Goal: Task Accomplishment & Management: Complete application form

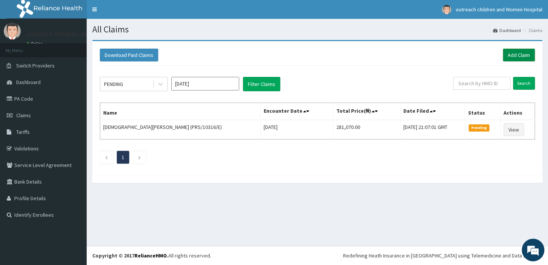
click at [515, 53] on link "Add Claim" at bounding box center [519, 55] width 32 height 13
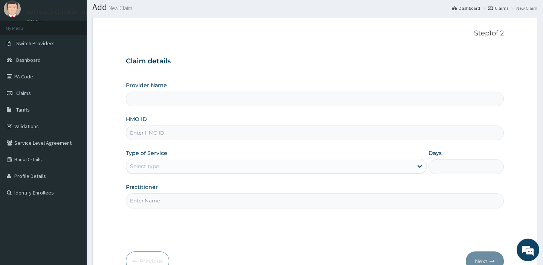
scroll to position [64, 0]
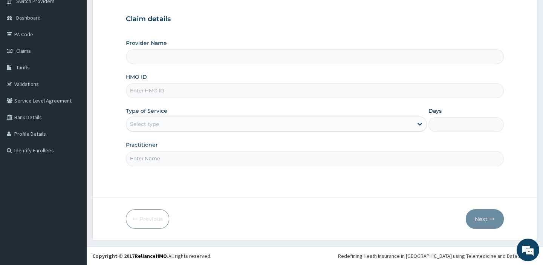
type input "Outreach Women & Children'S Hopital - Festac"
click at [141, 88] on input "HMO ID" at bounding box center [315, 90] width 378 height 15
type input "AZG/10122/D"
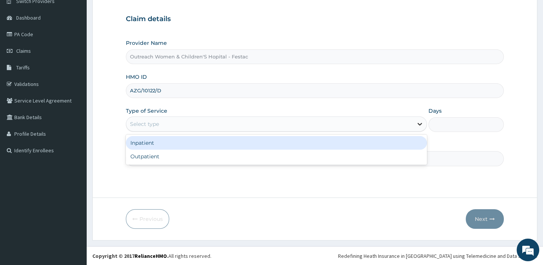
click at [414, 124] on div at bounding box center [420, 124] width 14 height 14
click at [151, 141] on div "Inpatient" at bounding box center [276, 143] width 301 height 14
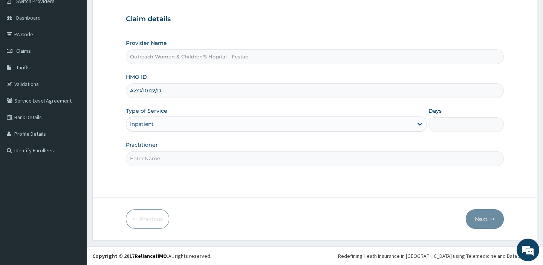
click at [438, 123] on input "Days" at bounding box center [466, 124] width 75 height 15
type input "1"
click at [172, 158] on input "Practitioner" at bounding box center [315, 158] width 378 height 15
type input "DR OLUSEUN"
click at [483, 219] on button "Next" at bounding box center [485, 219] width 38 height 20
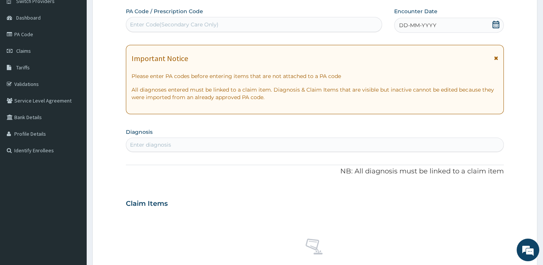
click at [170, 17] on div "Enter Code(Secondary Care Only)" at bounding box center [254, 24] width 256 height 15
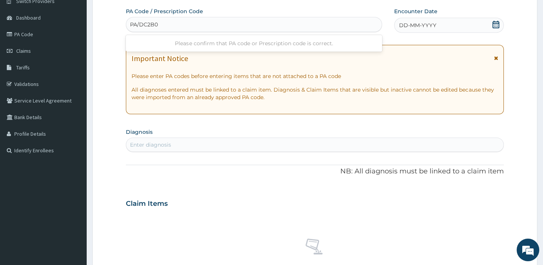
type input "PA/DC2B0A"
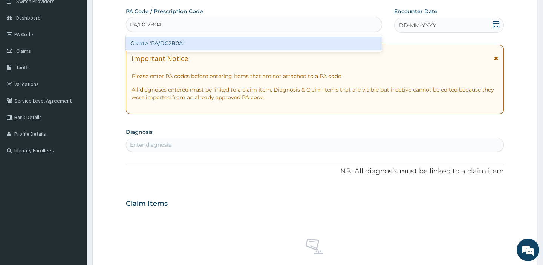
click at [181, 41] on div "Create "PA/DC2B0A"" at bounding box center [254, 44] width 256 height 14
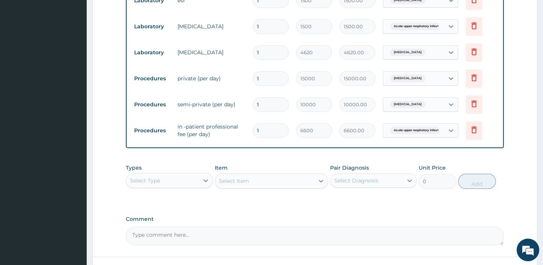
scroll to position [430, 0]
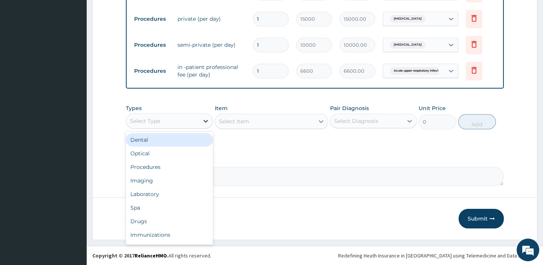
click at [207, 121] on icon at bounding box center [206, 121] width 8 height 8
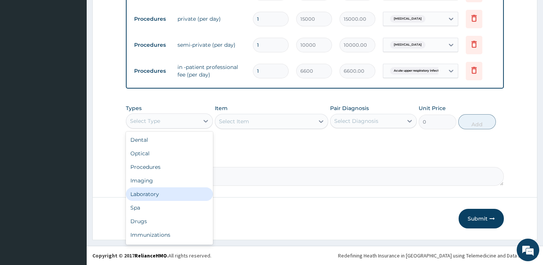
click at [153, 191] on div "Laboratory" at bounding box center [169, 194] width 87 height 14
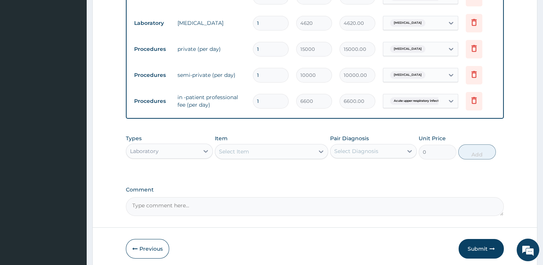
scroll to position [396, 0]
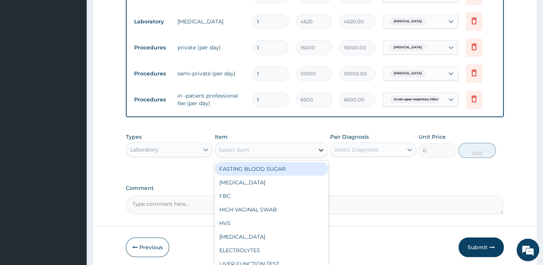
click at [320, 153] on icon at bounding box center [321, 150] width 8 height 8
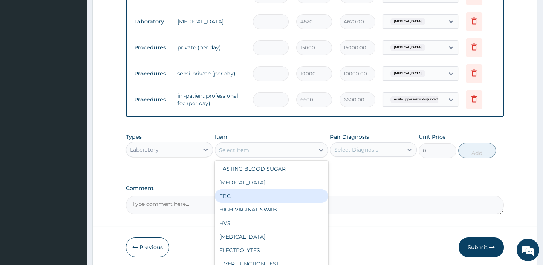
click at [237, 203] on div "FBC" at bounding box center [271, 196] width 113 height 14
type input "2500"
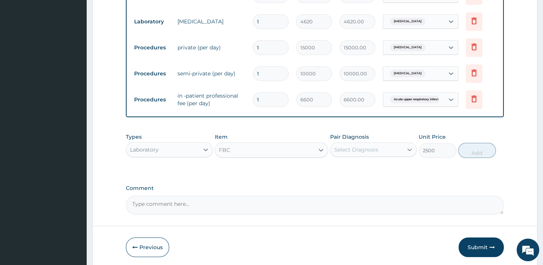
click at [407, 153] on icon at bounding box center [410, 150] width 8 height 8
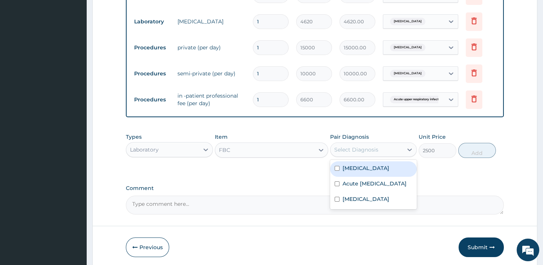
drag, startPoint x: 356, startPoint y: 173, endPoint x: 363, endPoint y: 173, distance: 6.8
click at [356, 172] on label "[MEDICAL_DATA]" at bounding box center [366, 168] width 47 height 8
checkbox input "true"
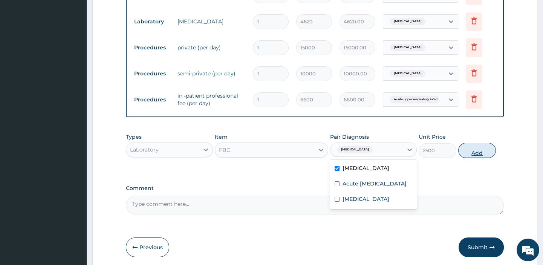
click at [479, 158] on button "Add" at bounding box center [477, 150] width 38 height 15
type input "0"
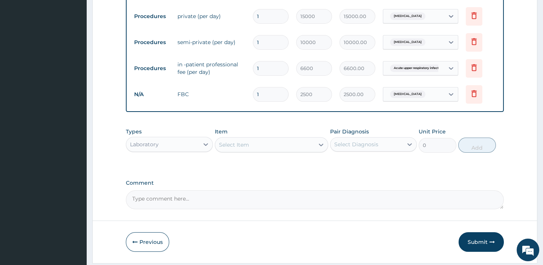
scroll to position [456, 0]
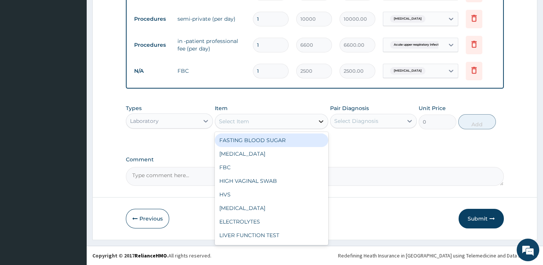
click at [321, 122] on icon at bounding box center [321, 121] width 5 height 3
type input "M"
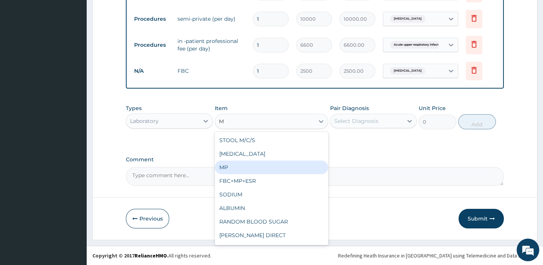
click at [250, 168] on div "MP" at bounding box center [271, 168] width 113 height 14
type input "1000"
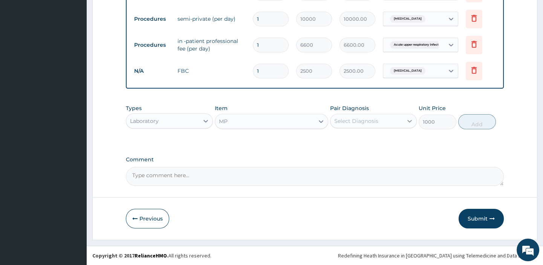
click at [413, 119] on icon at bounding box center [410, 121] width 8 height 8
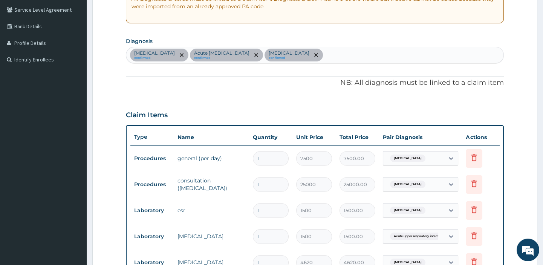
scroll to position [148, 0]
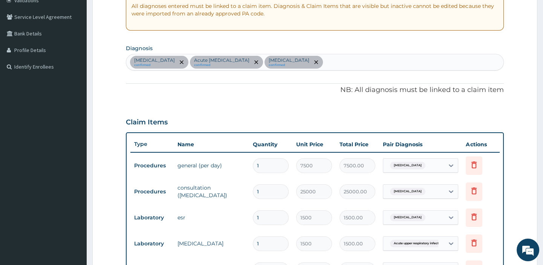
click at [326, 61] on div "Sepsis confirmed Acute upper respiratory infection confirmed Bacteremia confirm…" at bounding box center [314, 62] width 377 height 16
type input "MALAR"
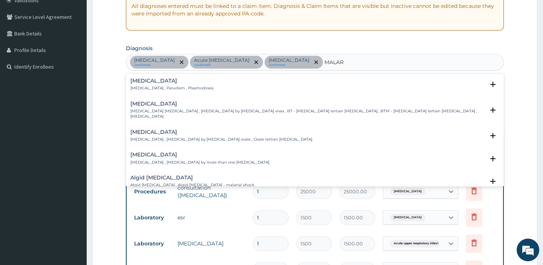
click at [158, 84] on div "Malaria Malaria , Paludism , Plasmodiosis" at bounding box center [171, 84] width 83 height 13
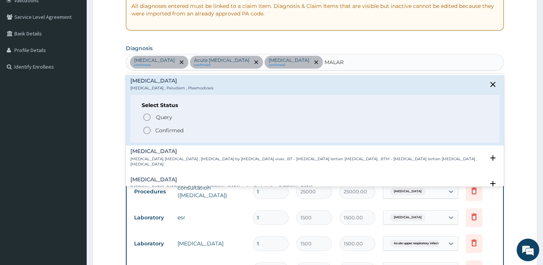
click at [147, 129] on icon "status option filled" at bounding box center [146, 130] width 9 height 9
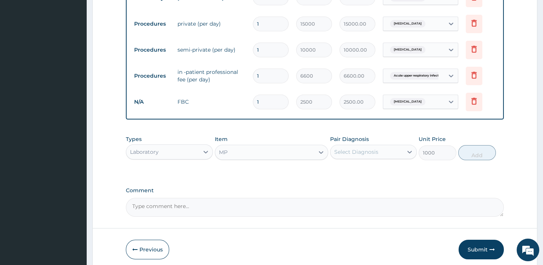
scroll to position [422, 0]
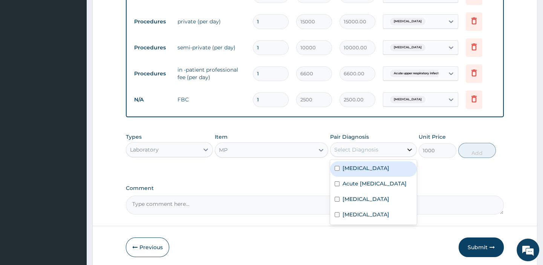
click at [407, 153] on icon at bounding box center [410, 150] width 8 height 8
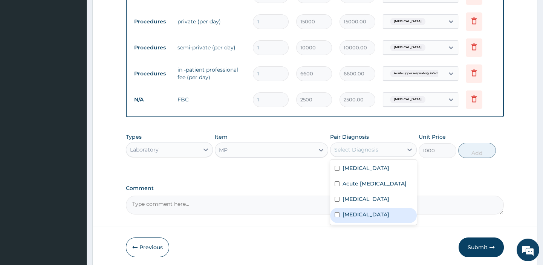
click at [349, 218] on label "Malaria" at bounding box center [366, 215] width 47 height 8
checkbox input "true"
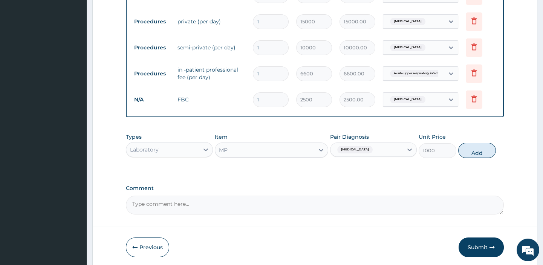
click at [478, 158] on button "Add" at bounding box center [477, 150] width 38 height 15
type input "0"
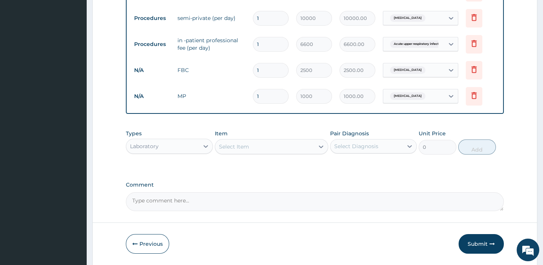
scroll to position [456, 0]
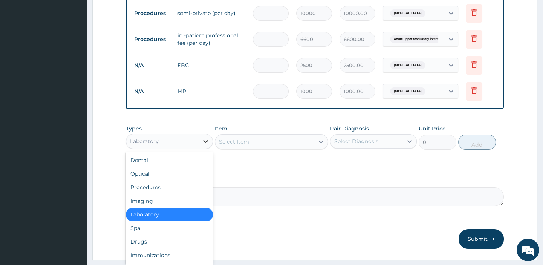
click at [205, 145] on icon at bounding box center [206, 142] width 8 height 8
click at [156, 191] on div "Procedures" at bounding box center [169, 188] width 87 height 14
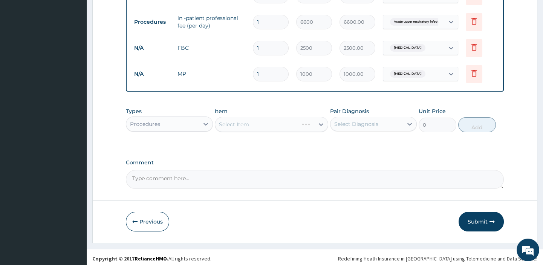
scroll to position [483, 0]
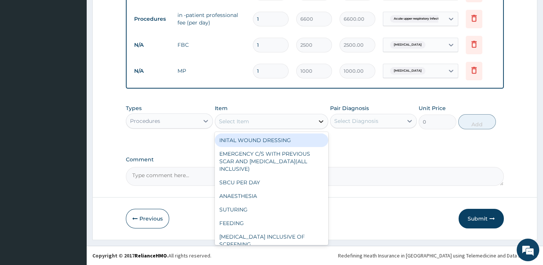
click at [320, 120] on icon at bounding box center [321, 122] width 8 height 8
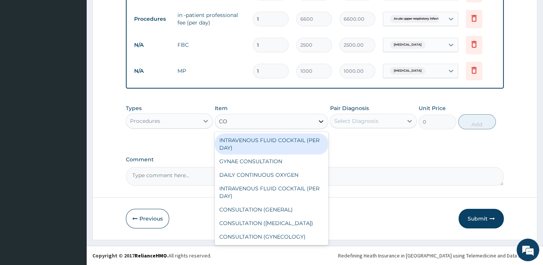
type input "CON"
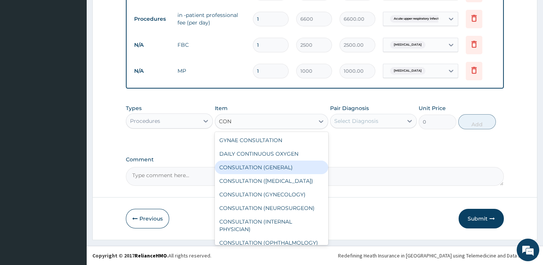
click at [283, 168] on div "CONSULTATION (GENERAL)" at bounding box center [271, 168] width 113 height 14
type input "3500"
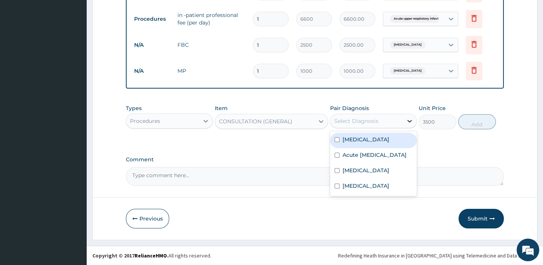
click at [407, 116] on div at bounding box center [410, 121] width 14 height 14
click at [358, 139] on label "[MEDICAL_DATA]" at bounding box center [366, 140] width 47 height 8
checkbox input "true"
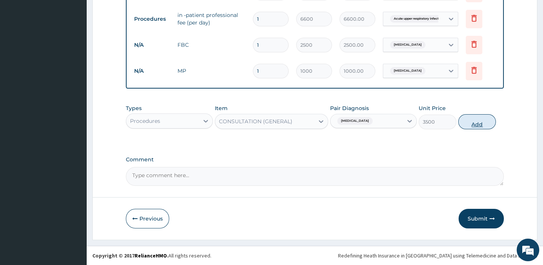
click at [478, 121] on button "Add" at bounding box center [477, 121] width 38 height 15
type input "0"
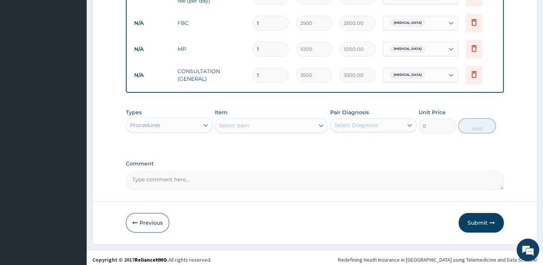
scroll to position [509, 0]
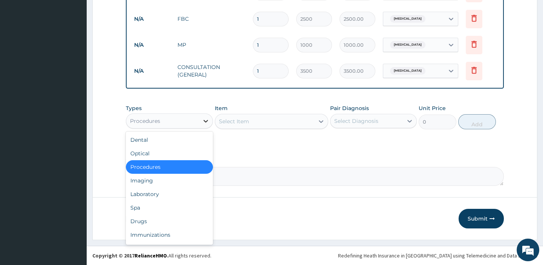
click at [205, 119] on icon at bounding box center [206, 121] width 8 height 8
click at [146, 222] on div "Drugs" at bounding box center [169, 221] width 87 height 14
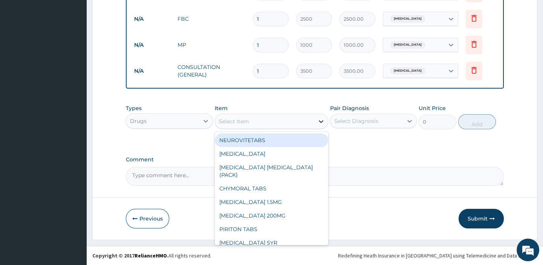
click at [322, 119] on icon at bounding box center [321, 122] width 8 height 8
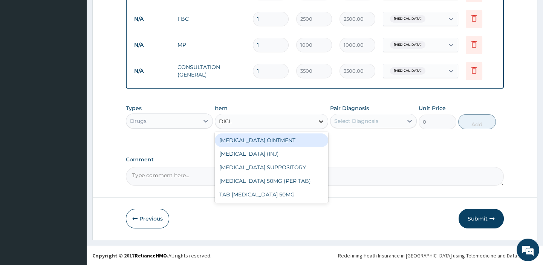
type input "DICLO"
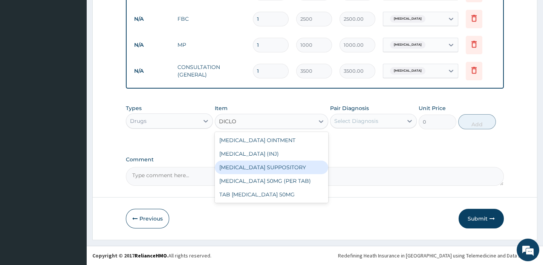
click at [295, 166] on div "DICLOFENAC SUPPOSITORY" at bounding box center [271, 168] width 113 height 14
type input "1500"
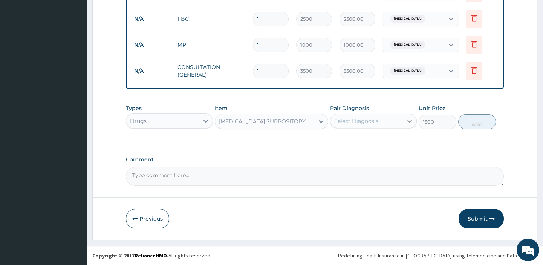
click at [407, 116] on div at bounding box center [410, 121] width 14 height 14
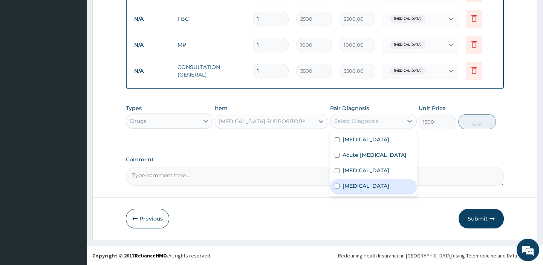
click at [352, 190] on label "[MEDICAL_DATA]" at bounding box center [366, 186] width 47 height 8
checkbox input "true"
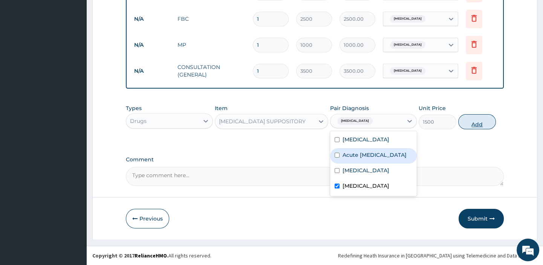
click at [475, 123] on button "Add" at bounding box center [477, 121] width 38 height 15
type input "0"
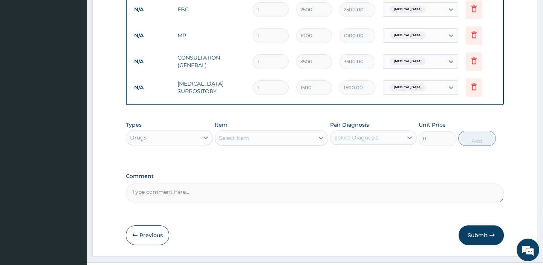
scroll to position [535, 0]
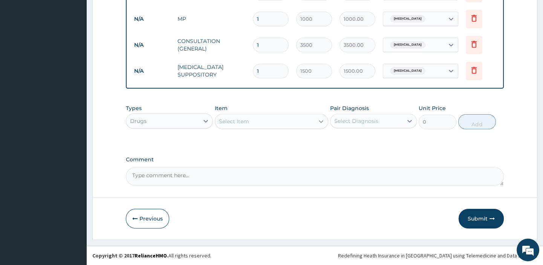
click at [323, 118] on icon at bounding box center [321, 122] width 8 height 8
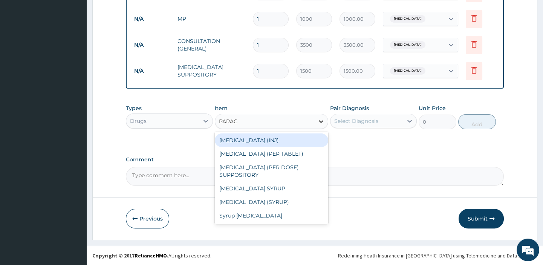
type input "PARACE"
click at [267, 141] on div "PARACETAMOL (INJ)" at bounding box center [271, 140] width 113 height 14
type input "375"
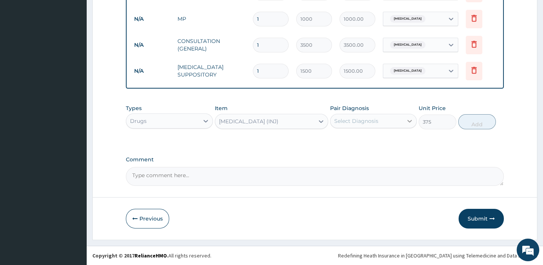
click at [409, 118] on icon at bounding box center [410, 121] width 8 height 8
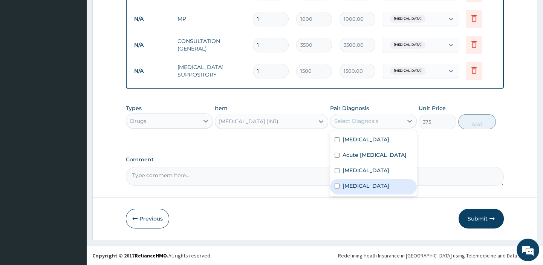
click at [360, 190] on label "[MEDICAL_DATA]" at bounding box center [366, 186] width 47 height 8
checkbox input "true"
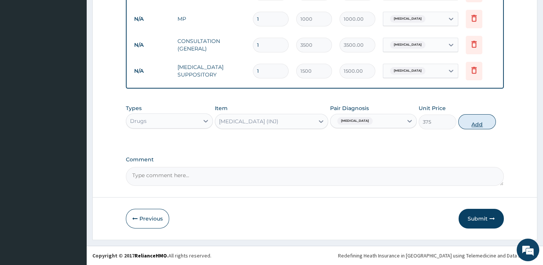
click at [478, 121] on button "Add" at bounding box center [477, 121] width 38 height 15
type input "0"
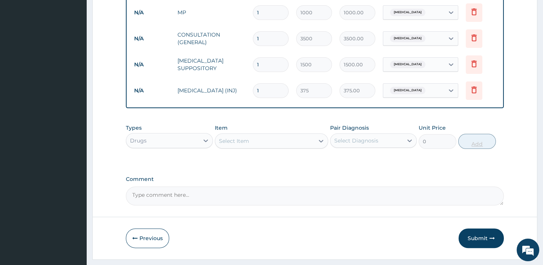
type input "0.00"
type input "4"
type input "1500.00"
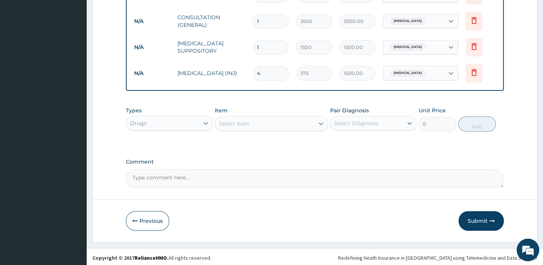
scroll to position [562, 0]
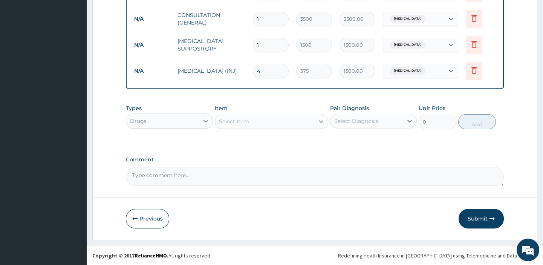
type input "4"
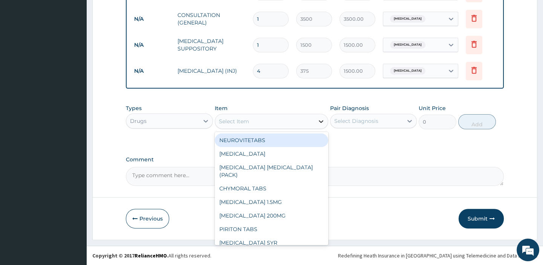
click at [317, 121] on icon at bounding box center [321, 122] width 8 height 8
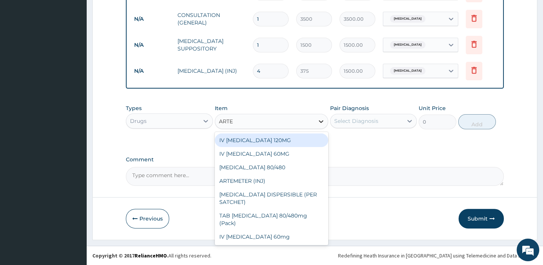
type input "ARTES"
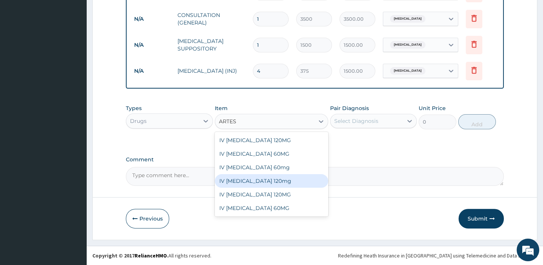
click at [268, 179] on div "IV Artesunate 120mg" at bounding box center [271, 181] width 113 height 14
type input "4000"
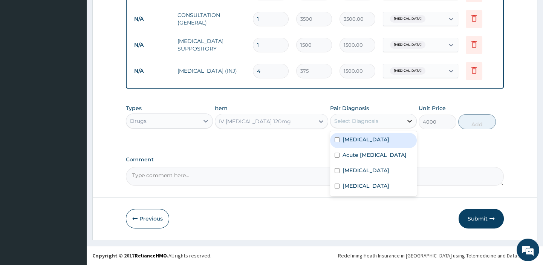
click at [409, 118] on icon at bounding box center [410, 121] width 8 height 8
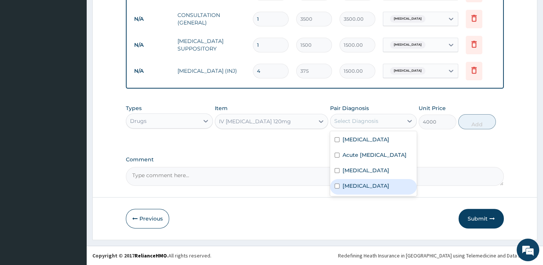
drag, startPoint x: 345, startPoint y: 193, endPoint x: 449, endPoint y: 153, distance: 110.9
click at [347, 190] on label "[MEDICAL_DATA]" at bounding box center [366, 186] width 47 height 8
checkbox input "true"
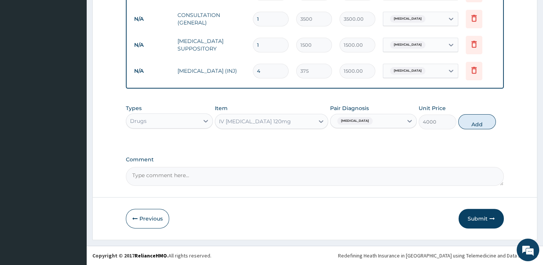
click at [480, 121] on button "Add" at bounding box center [477, 121] width 38 height 15
type input "0"
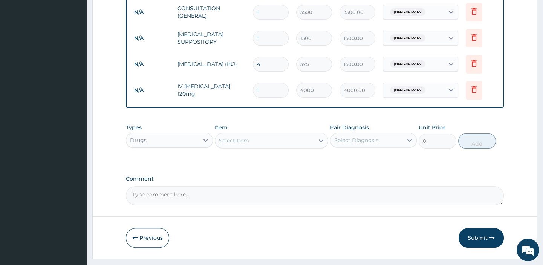
type input "0.00"
type input "3"
type input "12000.00"
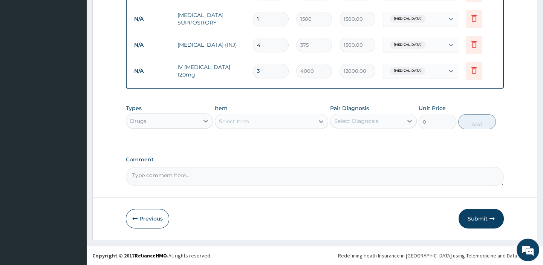
scroll to position [588, 0]
type input "3"
click at [323, 119] on icon at bounding box center [321, 122] width 8 height 8
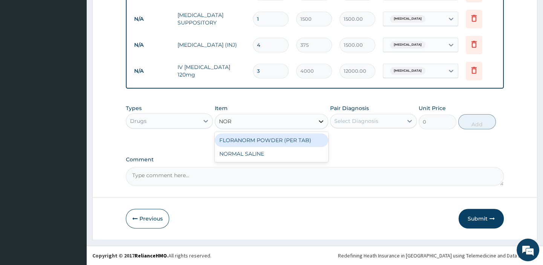
type input "NORM"
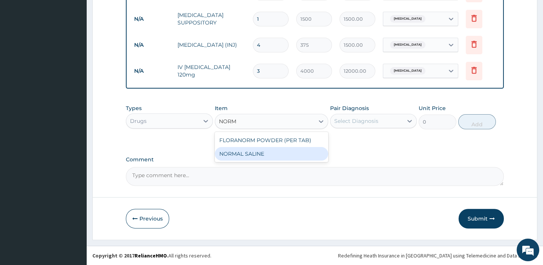
click at [257, 158] on div "NORMAL SALINE" at bounding box center [271, 154] width 113 height 14
type input "1500"
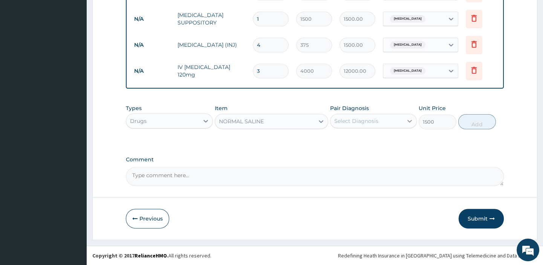
click at [410, 120] on icon at bounding box center [410, 121] width 8 height 8
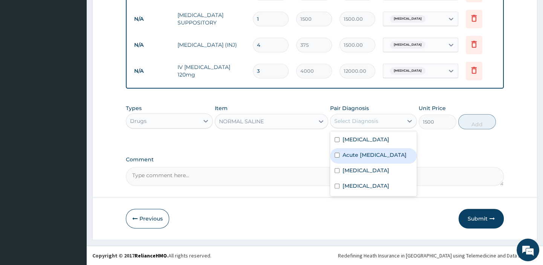
click at [381, 156] on label "Acute upper respiratory infection" at bounding box center [375, 155] width 64 height 8
checkbox input "true"
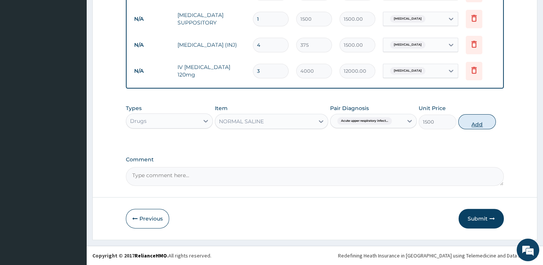
click at [478, 124] on button "Add" at bounding box center [477, 121] width 38 height 15
type input "0"
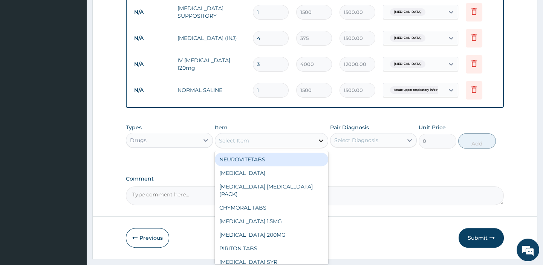
click at [318, 144] on icon at bounding box center [321, 141] width 8 height 8
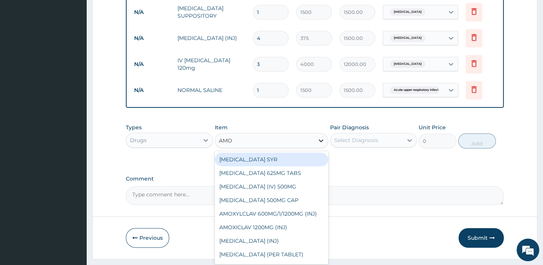
type input "AMOX"
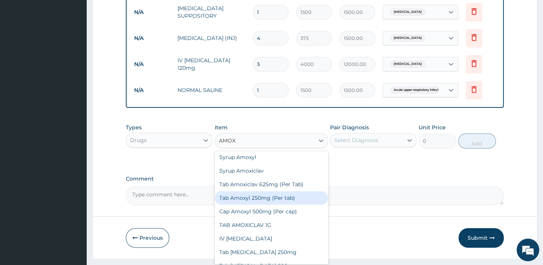
scroll to position [137, 0]
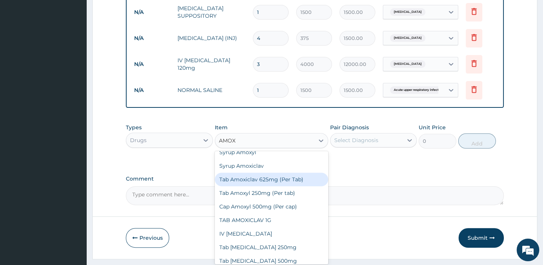
click at [299, 184] on div "Tab Amoxiclav 625mg (Per Tab)" at bounding box center [271, 180] width 113 height 14
type input "400"
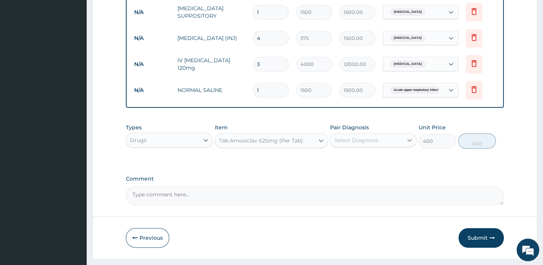
click at [409, 144] on icon at bounding box center [410, 140] width 8 height 8
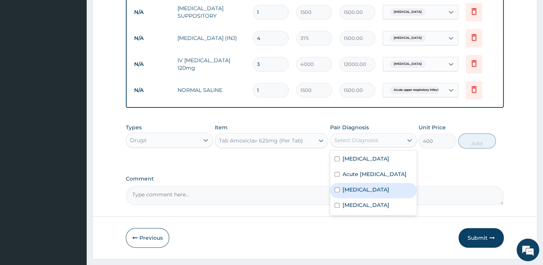
click at [348, 198] on div "Bacteremia" at bounding box center [373, 190] width 87 height 15
checkbox input "true"
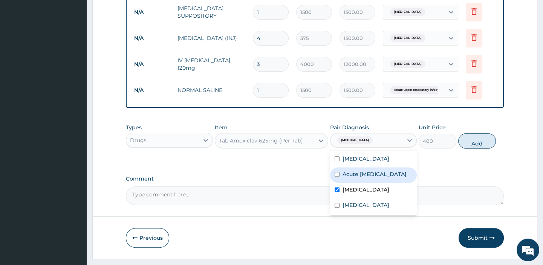
click at [476, 149] on button "Add" at bounding box center [477, 140] width 38 height 15
type input "0"
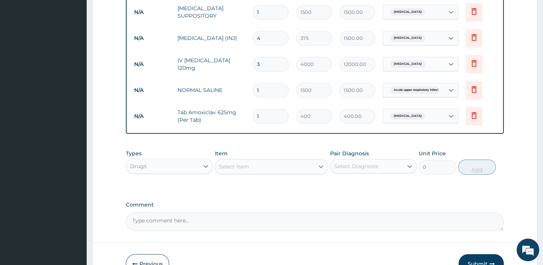
type input "10"
type input "4000.00"
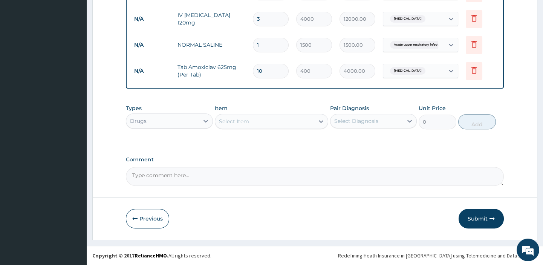
scroll to position [640, 0]
type input "10"
click at [322, 119] on icon at bounding box center [321, 122] width 8 height 8
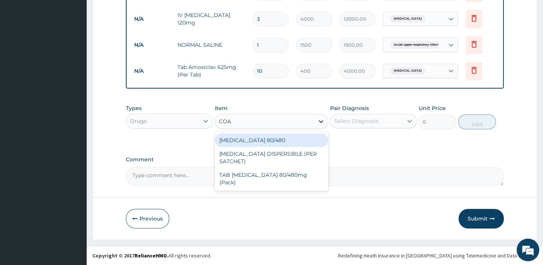
type input "COAR"
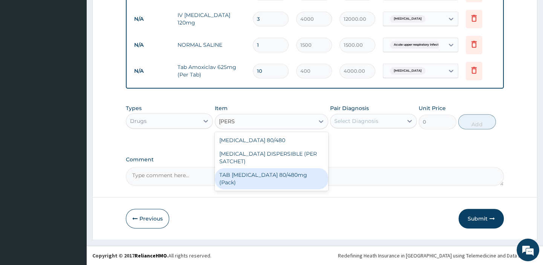
click at [273, 173] on div "TAB [MEDICAL_DATA] 80/480mg (Pack)" at bounding box center [271, 178] width 113 height 21
type input "2500"
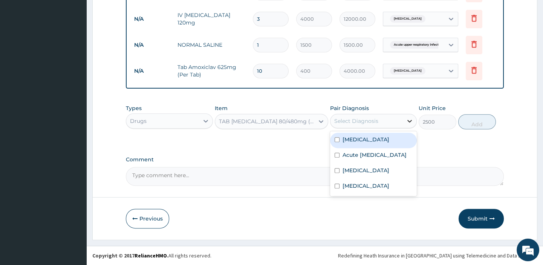
click at [408, 119] on icon at bounding box center [410, 121] width 8 height 8
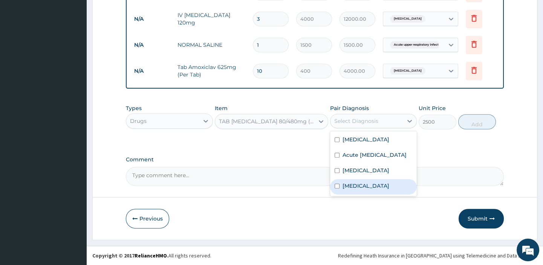
click at [353, 190] on label "[MEDICAL_DATA]" at bounding box center [366, 186] width 47 height 8
checkbox input "true"
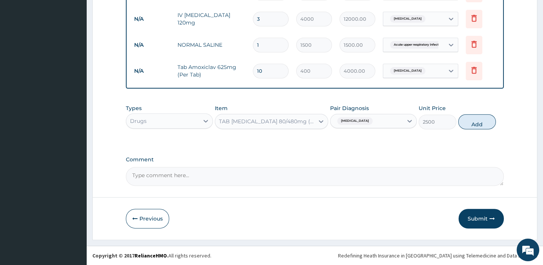
click at [479, 118] on button "Add" at bounding box center [477, 121] width 38 height 15
type input "0"
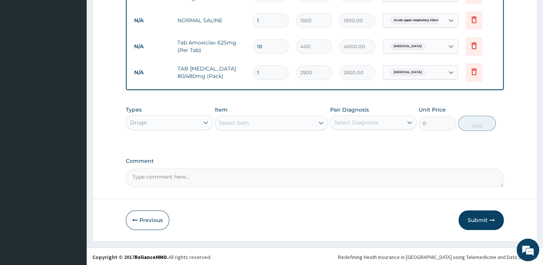
scroll to position [666, 0]
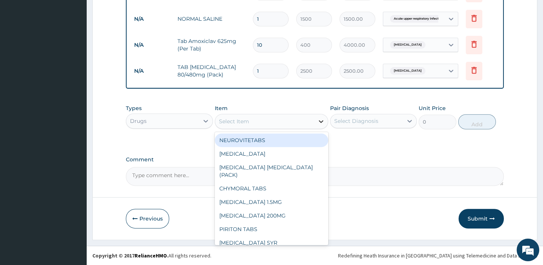
click at [323, 118] on icon at bounding box center [321, 122] width 8 height 8
type input "PARA"
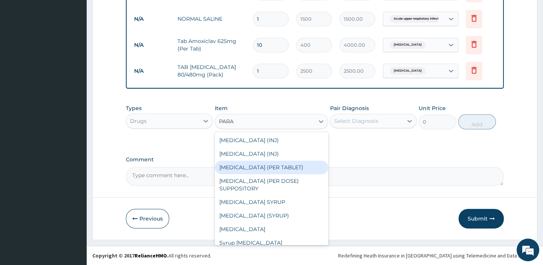
click at [291, 169] on div "PARACETAMOL (PER TABLET)" at bounding box center [271, 168] width 113 height 14
type input "22.8"
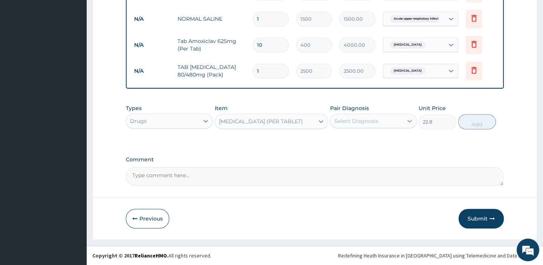
click at [410, 120] on icon at bounding box center [410, 121] width 8 height 8
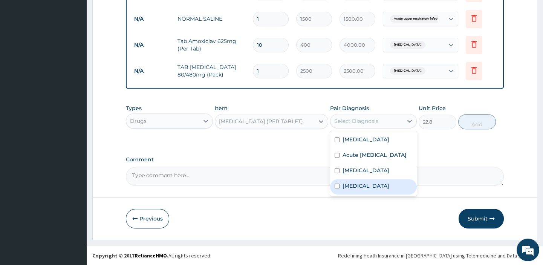
click at [355, 190] on label "[MEDICAL_DATA]" at bounding box center [366, 186] width 47 height 8
checkbox input "true"
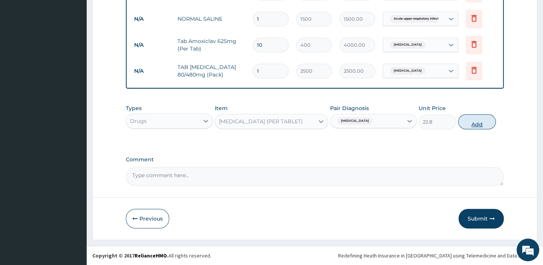
click at [475, 124] on button "Add" at bounding box center [477, 121] width 38 height 15
type input "0"
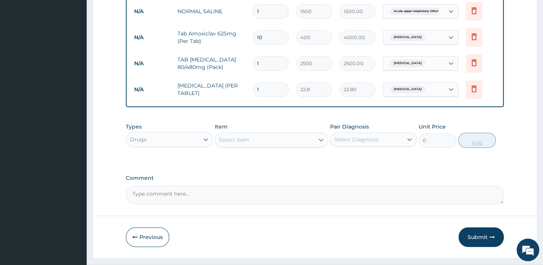
type input "18"
type input "410.40"
type input "18"
click at [476, 245] on button "Submit" at bounding box center [481, 237] width 45 height 20
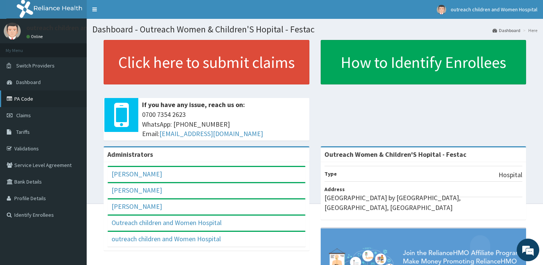
click at [26, 94] on link "PA Code" at bounding box center [43, 98] width 87 height 17
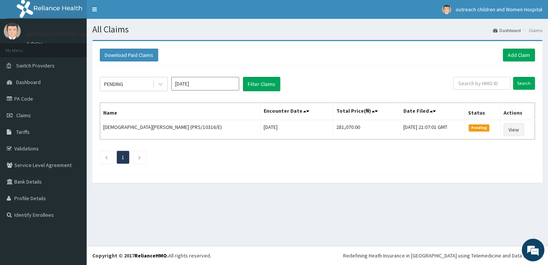
click at [167, 76] on div "PENDING Aug 2025 Filter Claims Search Name Encounter Date Total Price(₦) Date F…" at bounding box center [317, 119] width 443 height 106
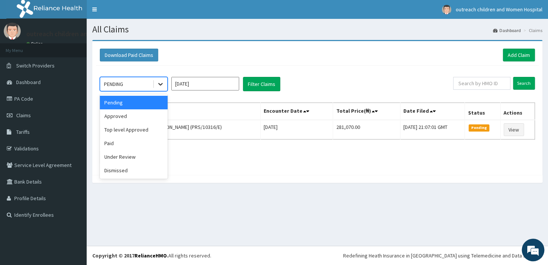
click at [161, 83] on icon at bounding box center [161, 84] width 8 height 8
click at [124, 114] on div "Approved" at bounding box center [134, 116] width 68 height 14
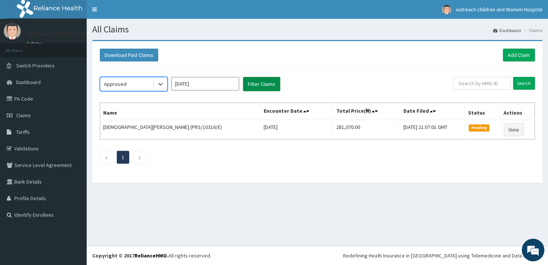
click at [264, 81] on button "Filter Claims" at bounding box center [261, 84] width 37 height 14
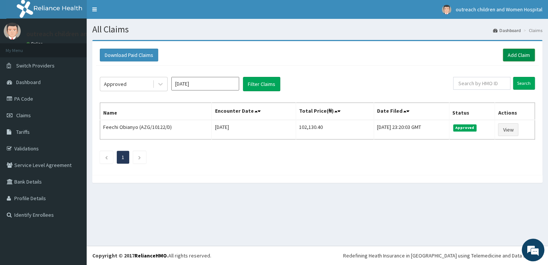
click at [523, 51] on link "Add Claim" at bounding box center [519, 55] width 32 height 13
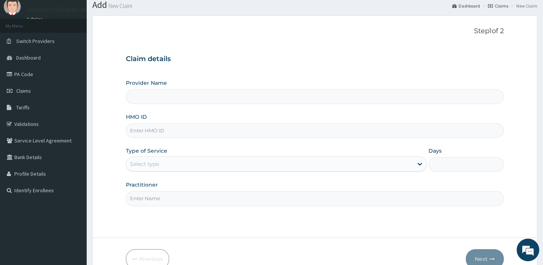
scroll to position [64, 0]
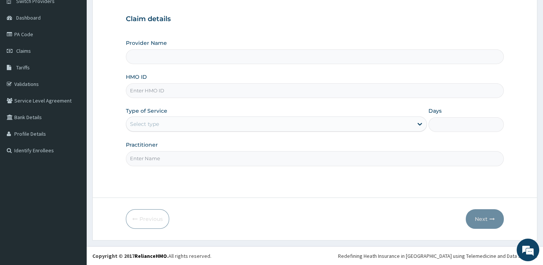
type input "Outreach Women & Children'S Hopital - Festac"
click at [153, 90] on input "HMO ID" at bounding box center [315, 90] width 378 height 15
type input "CGW/10024/C"
click at [419, 122] on icon at bounding box center [420, 124] width 8 height 8
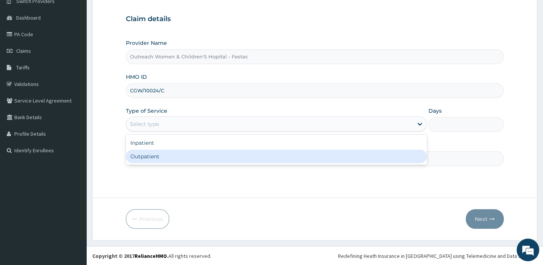
click at [156, 158] on div "Outpatient" at bounding box center [276, 157] width 301 height 14
type input "1"
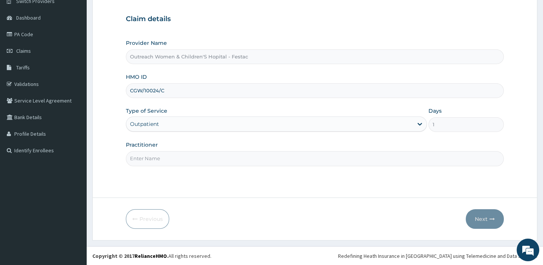
click at [176, 158] on input "Practitioner" at bounding box center [315, 158] width 378 height 15
type input "DR OLUSEUN"
click at [480, 217] on button "Next" at bounding box center [485, 219] width 38 height 20
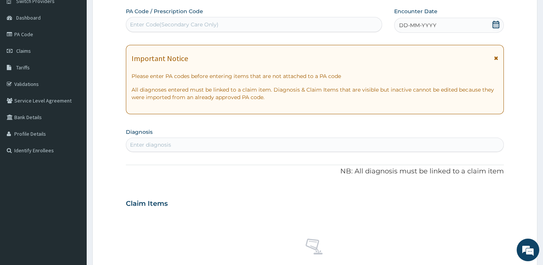
click at [158, 22] on div "Enter Code(Secondary Care Only)" at bounding box center [174, 25] width 89 height 8
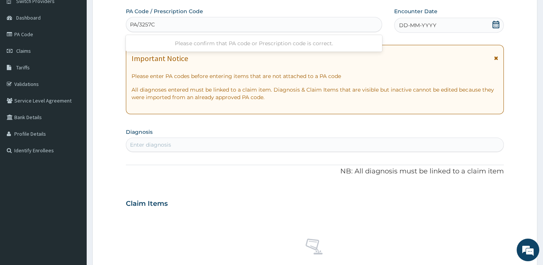
type input "PA/3257C3"
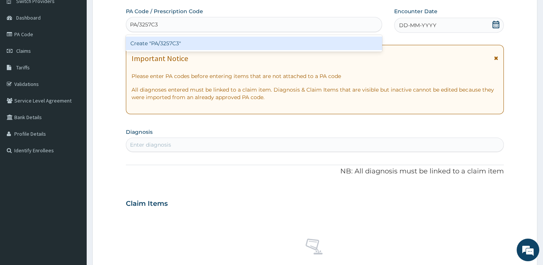
click at [177, 39] on div "Create "PA/3257C3"" at bounding box center [254, 44] width 256 height 14
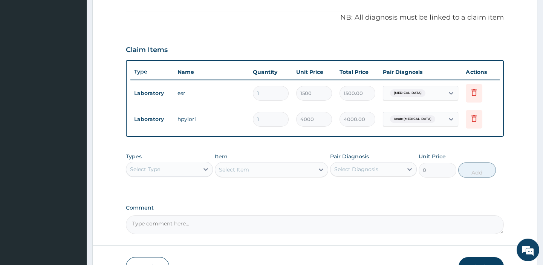
scroll to position [274, 0]
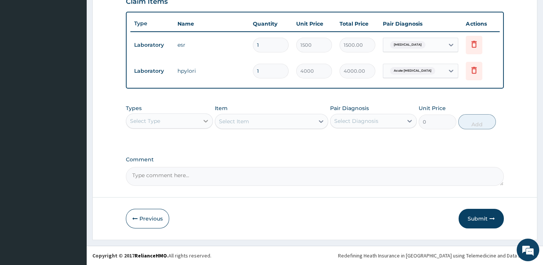
click at [207, 119] on icon at bounding box center [206, 121] width 8 height 8
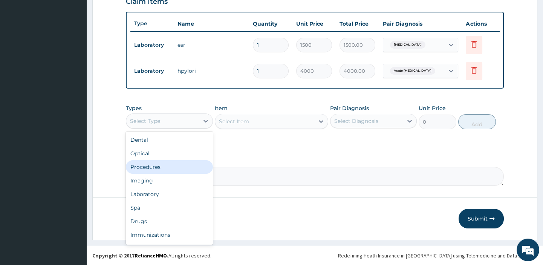
click at [164, 168] on div "Procedures" at bounding box center [169, 167] width 87 height 14
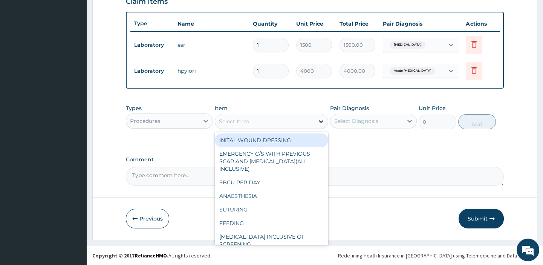
click at [322, 120] on icon at bounding box center [321, 122] width 8 height 8
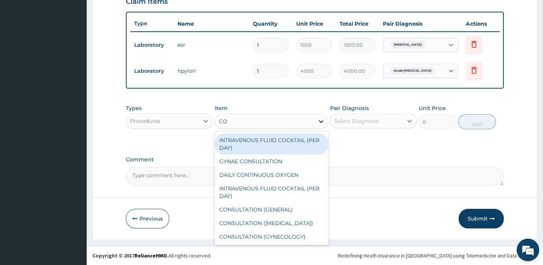
type input "CON"
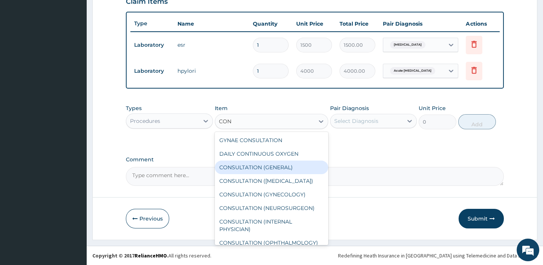
click at [285, 165] on div "CONSULTATION (GENERAL)" at bounding box center [271, 168] width 113 height 14
type input "3500"
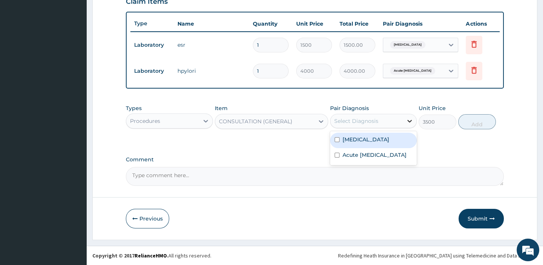
click at [407, 118] on icon at bounding box center [410, 121] width 8 height 8
click at [349, 139] on label "[MEDICAL_DATA]" at bounding box center [366, 140] width 47 height 8
checkbox input "true"
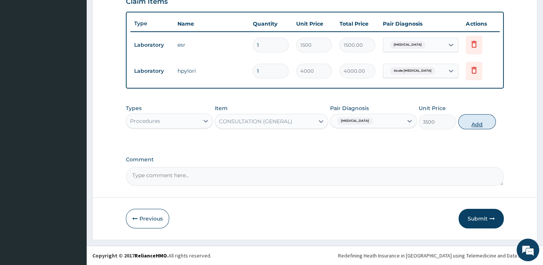
click at [481, 121] on button "Add" at bounding box center [477, 121] width 38 height 15
type input "0"
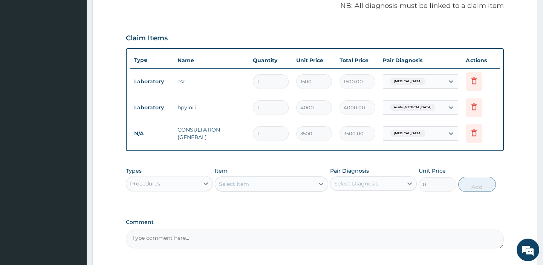
scroll to position [171, 0]
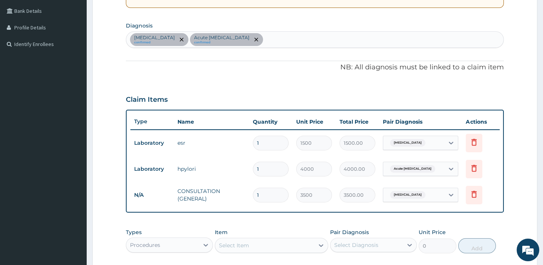
click at [250, 32] on div "Sepsis confirmed Acute peptic ulcer confirmed" at bounding box center [314, 40] width 377 height 16
type input "MALARIA"
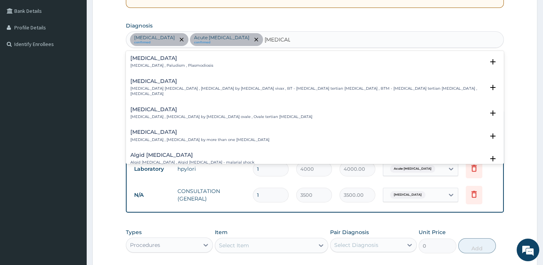
click at [166, 57] on h4 "[MEDICAL_DATA]" at bounding box center [171, 58] width 83 height 6
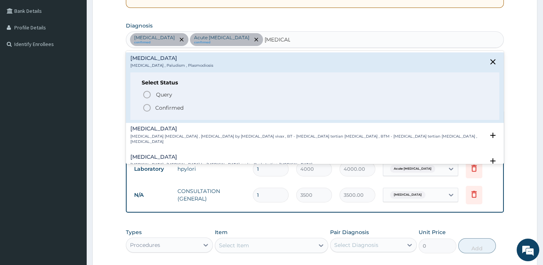
click at [149, 107] on icon "status option filled" at bounding box center [146, 107] width 9 height 9
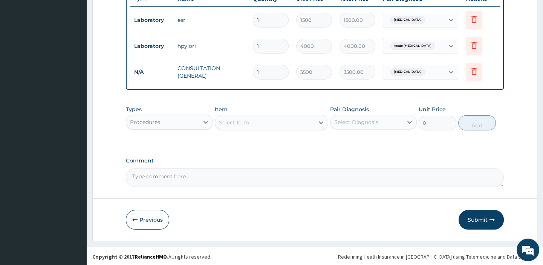
scroll to position [265, 0]
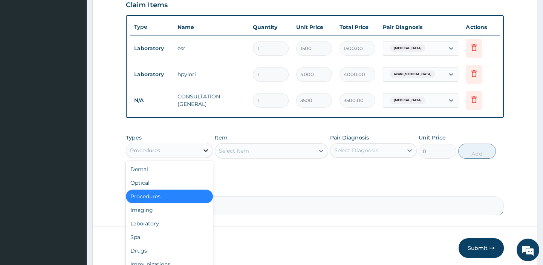
click at [205, 153] on icon at bounding box center [206, 151] width 8 height 8
click at [162, 224] on div "Laboratory" at bounding box center [169, 224] width 87 height 14
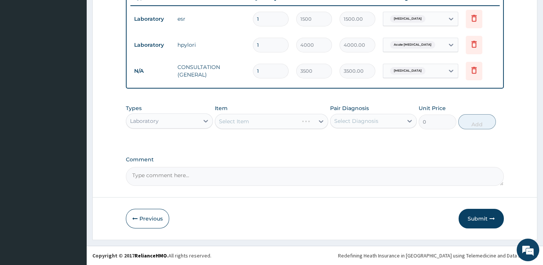
scroll to position [300, 0]
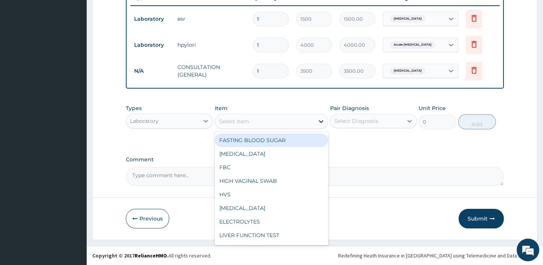
click at [323, 119] on icon at bounding box center [321, 122] width 8 height 8
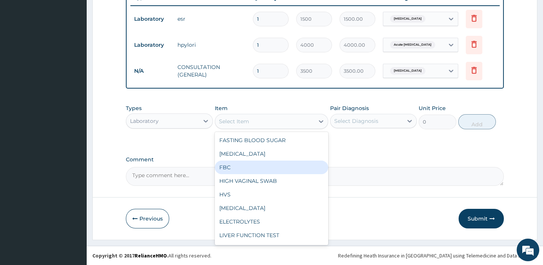
click at [233, 169] on div "FBC" at bounding box center [271, 168] width 113 height 14
type input "2500"
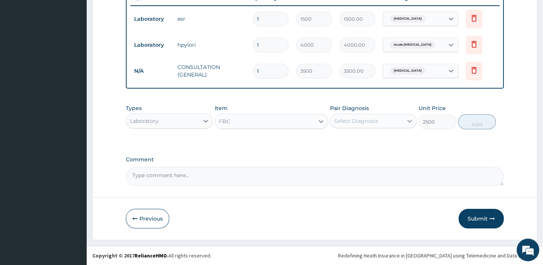
click at [410, 119] on icon at bounding box center [410, 121] width 8 height 8
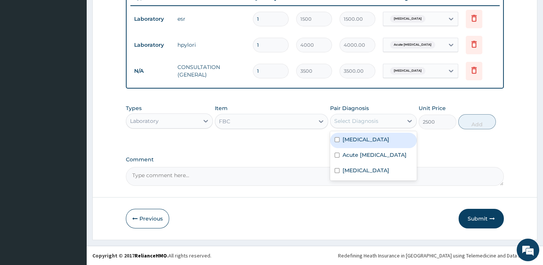
click at [366, 137] on div "[MEDICAL_DATA]" at bounding box center [373, 140] width 87 height 15
checkbox input "true"
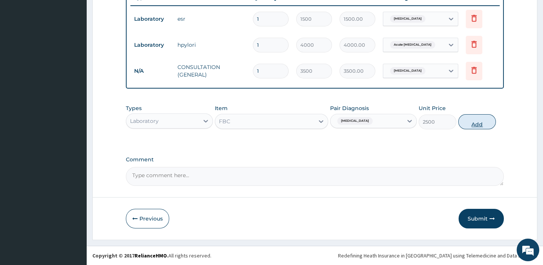
click at [476, 123] on button "Add" at bounding box center [477, 121] width 38 height 15
type input "0"
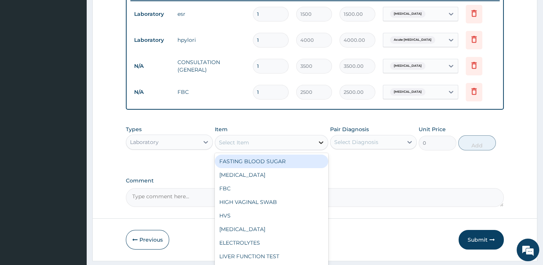
click at [324, 146] on icon at bounding box center [321, 143] width 8 height 8
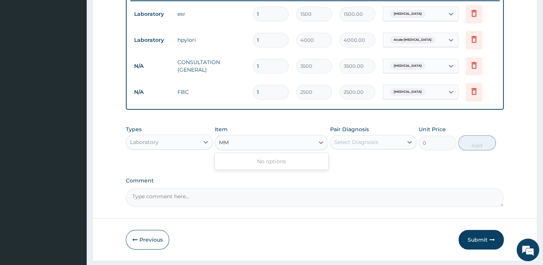
type input "M"
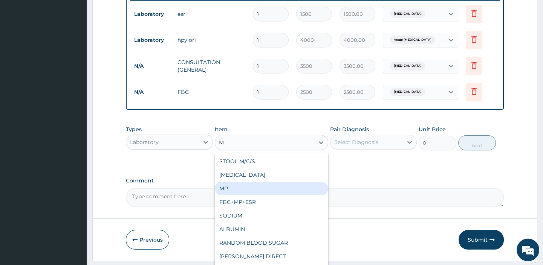
click at [237, 195] on div "MP" at bounding box center [271, 189] width 113 height 14
type input "1000"
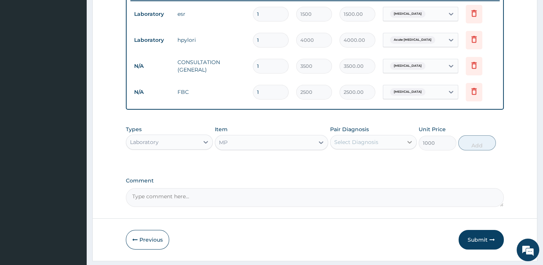
click at [403, 147] on div at bounding box center [410, 142] width 14 height 14
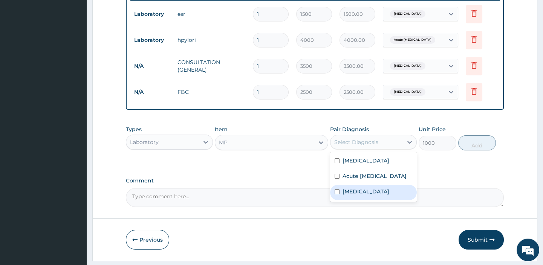
click at [360, 195] on label "[MEDICAL_DATA]" at bounding box center [366, 192] width 47 height 8
checkbox input "true"
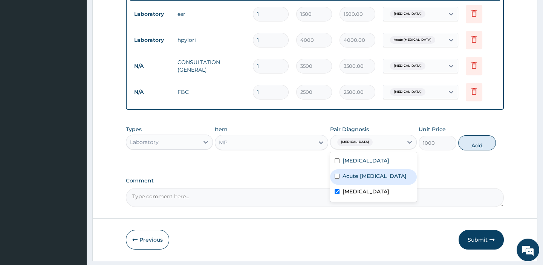
click at [482, 150] on button "Add" at bounding box center [477, 142] width 38 height 15
type input "0"
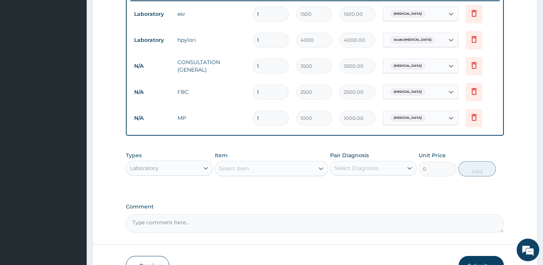
scroll to position [352, 0]
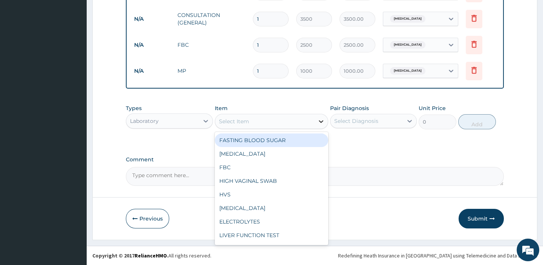
click at [323, 120] on icon at bounding box center [321, 121] width 5 height 3
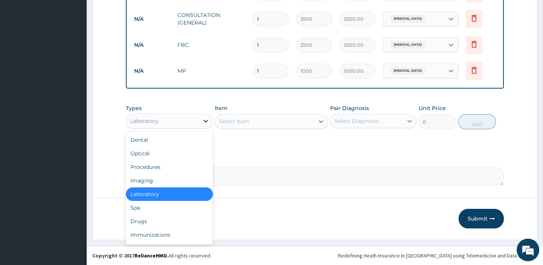
click at [205, 119] on icon at bounding box center [206, 121] width 8 height 8
click at [143, 219] on div "Drugs" at bounding box center [169, 221] width 87 height 14
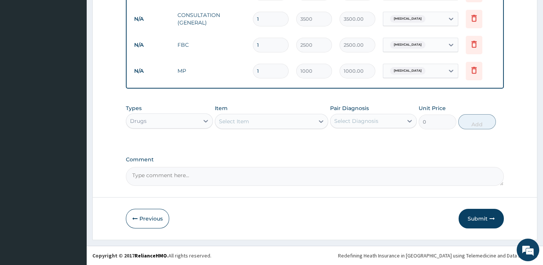
click at [322, 121] on icon at bounding box center [321, 122] width 8 height 8
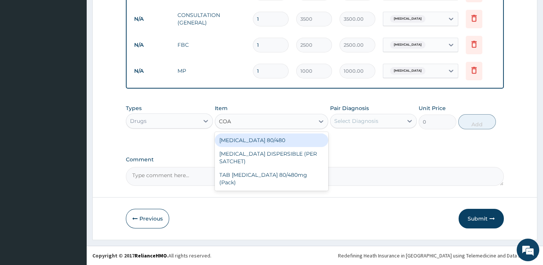
type input "COAR"
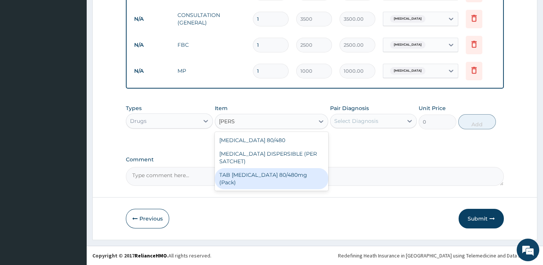
click at [289, 177] on div "TAB [MEDICAL_DATA] 80/480mg (Pack)" at bounding box center [271, 178] width 113 height 21
type input "2500"
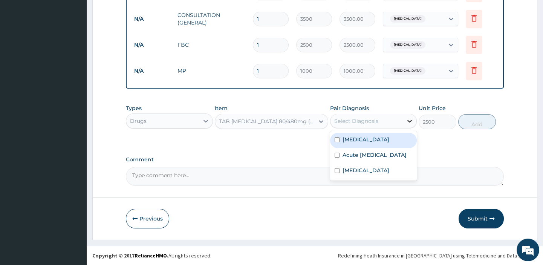
click at [409, 121] on icon at bounding box center [409, 121] width 5 height 3
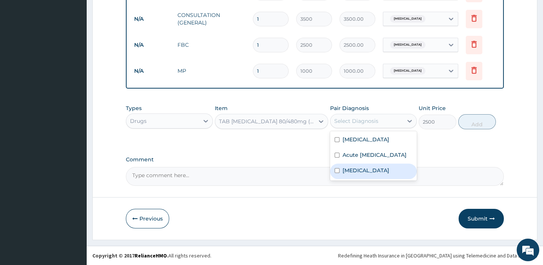
click at [340, 171] on div "[MEDICAL_DATA]" at bounding box center [373, 171] width 87 height 15
checkbox input "true"
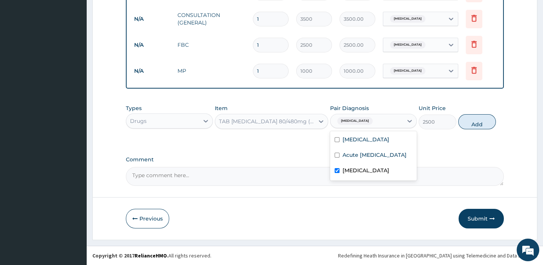
click at [477, 123] on button "Add" at bounding box center [477, 121] width 38 height 15
type input "0"
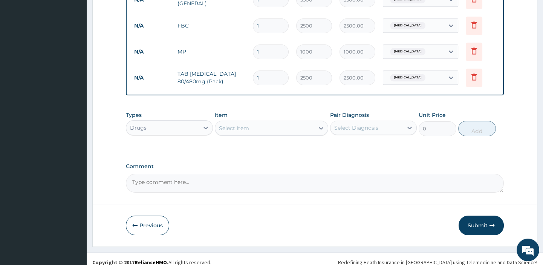
scroll to position [378, 0]
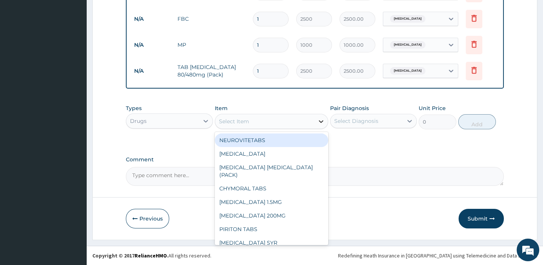
click at [324, 121] on icon at bounding box center [321, 122] width 8 height 8
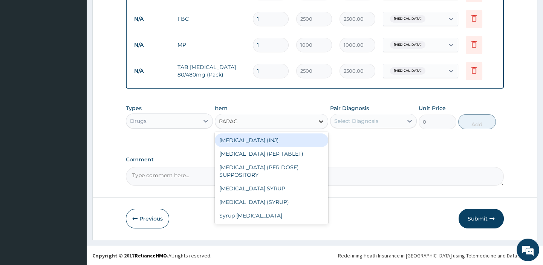
type input "PARACE"
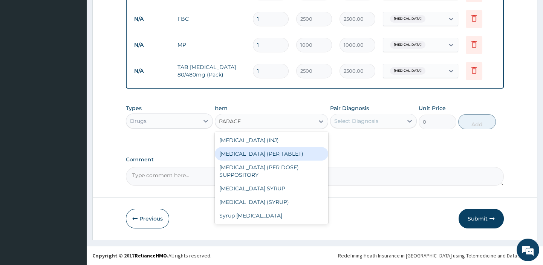
click at [299, 151] on div "PARACETAMOL (PER TABLET)" at bounding box center [271, 154] width 113 height 14
type input "22.8"
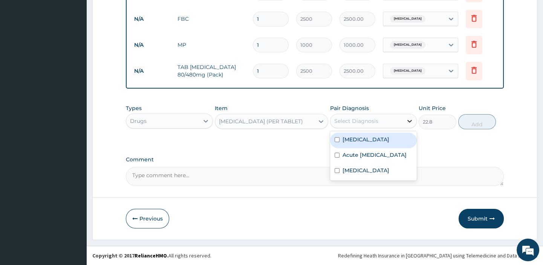
click at [407, 119] on icon at bounding box center [410, 121] width 8 height 8
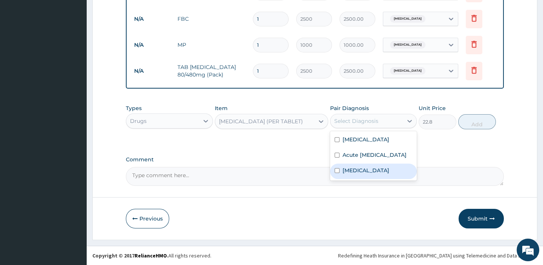
click at [359, 168] on label "[MEDICAL_DATA]" at bounding box center [366, 171] width 47 height 8
checkbox input "true"
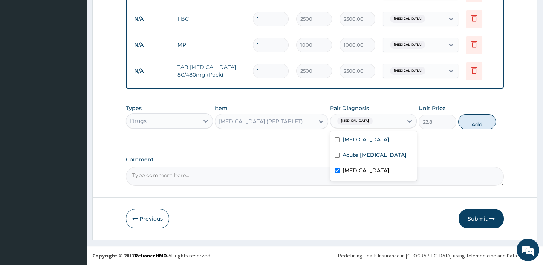
click at [476, 122] on button "Add" at bounding box center [477, 121] width 38 height 15
type input "0"
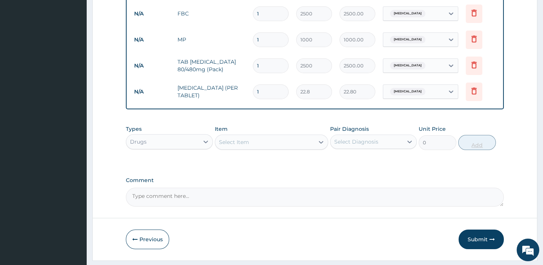
type input "18"
type input "410.40"
type input "18"
click at [479, 243] on button "Submit" at bounding box center [481, 240] width 45 height 20
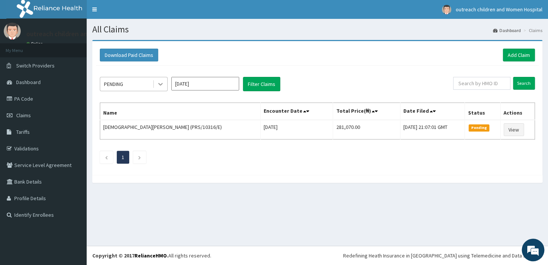
click at [159, 83] on icon at bounding box center [161, 84] width 8 height 8
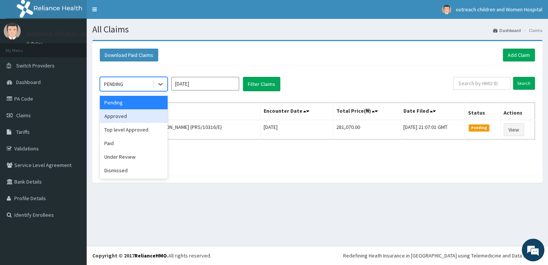
click at [131, 113] on div "Approved" at bounding box center [134, 116] width 68 height 14
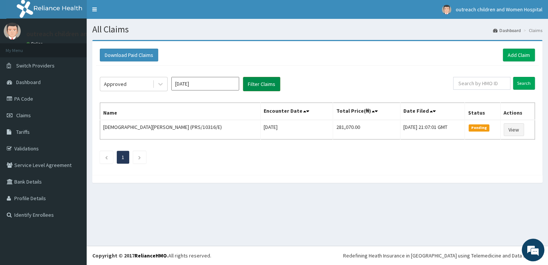
click at [269, 82] on button "Filter Claims" at bounding box center [261, 84] width 37 height 14
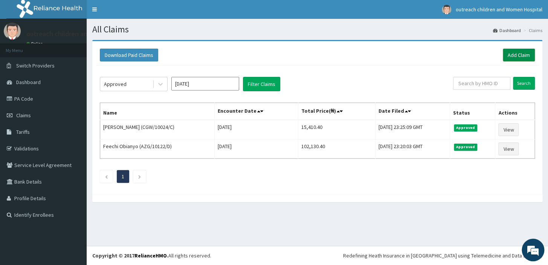
click at [517, 55] on link "Add Claim" at bounding box center [519, 55] width 32 height 13
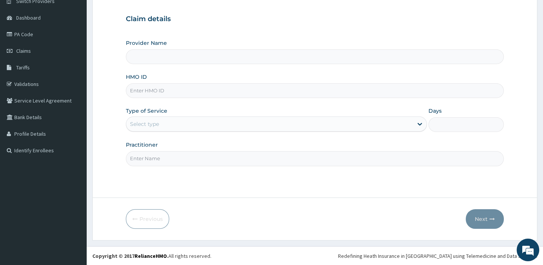
click at [150, 58] on input "Provider Name" at bounding box center [315, 56] width 378 height 15
type input "Outreach Women & Children'S Hopital - Festac"
click at [152, 90] on input "HMO ID" at bounding box center [315, 90] width 378 height 15
type input "PPY/10321/E"
click at [415, 124] on div at bounding box center [420, 124] width 14 height 14
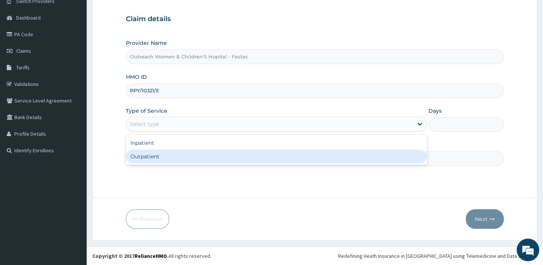
click at [163, 155] on div "Outpatient" at bounding box center [276, 157] width 301 height 14
type input "1"
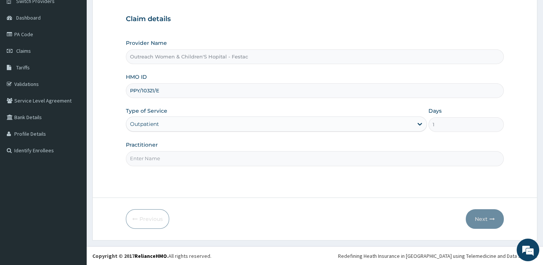
click at [151, 155] on input "Practitioner" at bounding box center [315, 158] width 378 height 15
type input "DR ABIOLA"
click at [481, 217] on button "Next" at bounding box center [485, 219] width 38 height 20
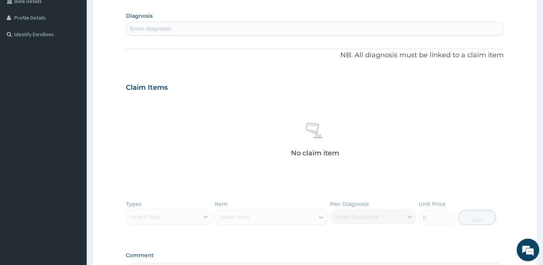
scroll to position [202, 0]
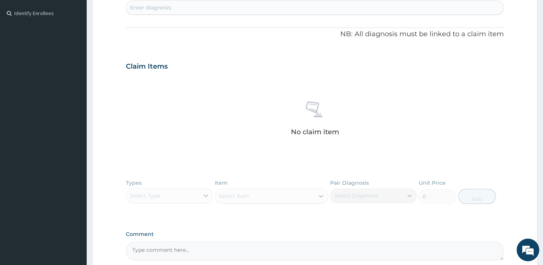
click at [157, 8] on div "Enter diagnosis" at bounding box center [150, 8] width 41 height 8
type input "SEPSIS"
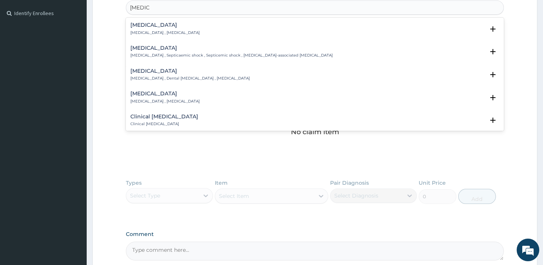
click at [149, 28] on div "Sepsis Systemic infection , Sepsis" at bounding box center [164, 28] width 69 height 13
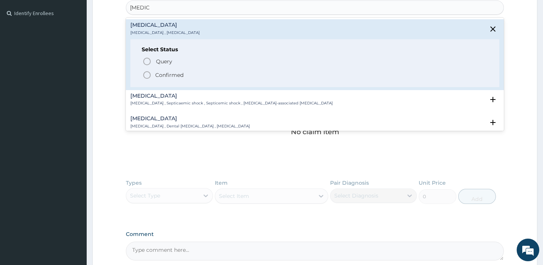
click at [145, 75] on icon "status option filled" at bounding box center [146, 74] width 9 height 9
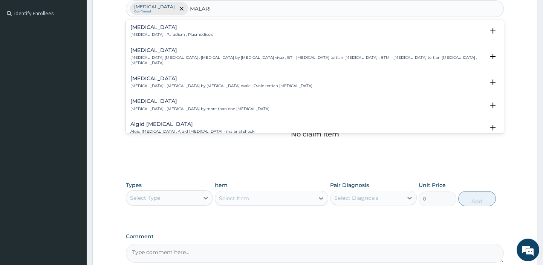
type input "[MEDICAL_DATA]"
click at [131, 28] on h4 "[MEDICAL_DATA]" at bounding box center [171, 27] width 83 height 6
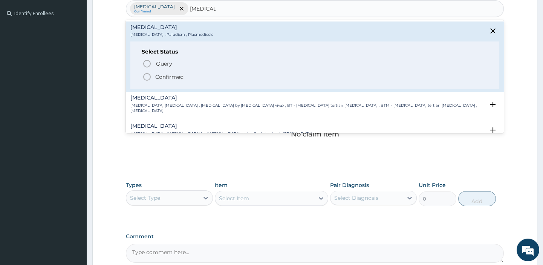
click at [152, 77] on span "Confirmed" at bounding box center [314, 76] width 345 height 9
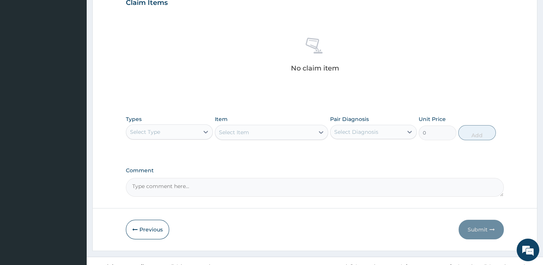
scroll to position [270, 0]
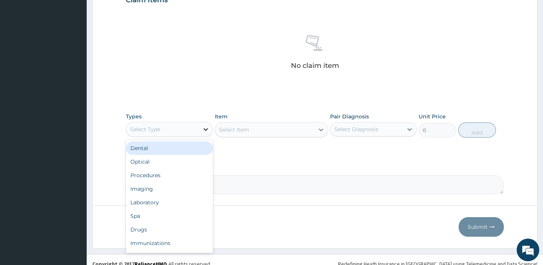
click at [207, 126] on icon at bounding box center [206, 130] width 8 height 8
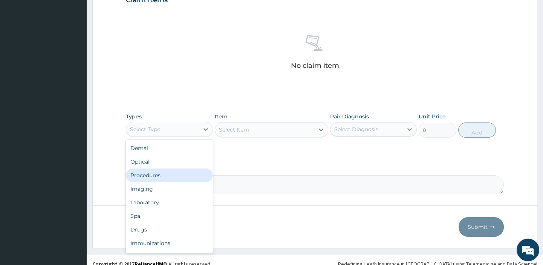
click at [172, 176] on div "Procedures" at bounding box center [169, 175] width 87 height 14
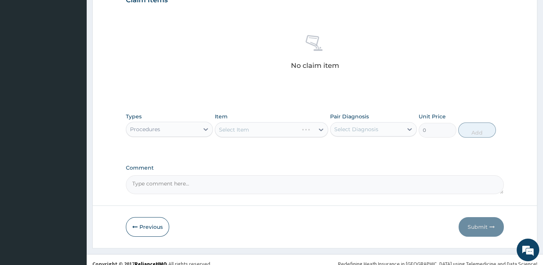
click at [321, 129] on div "Select Item" at bounding box center [271, 129] width 113 height 15
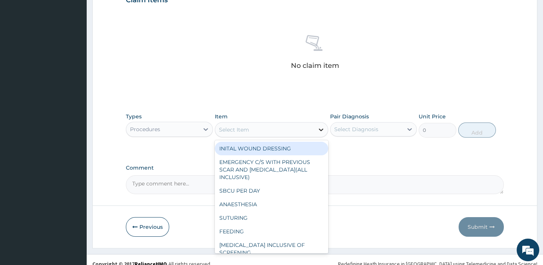
click at [321, 128] on icon at bounding box center [321, 130] width 8 height 8
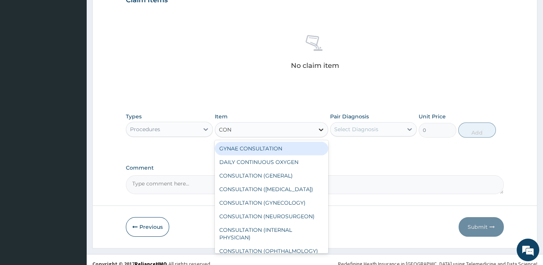
type input "CONS"
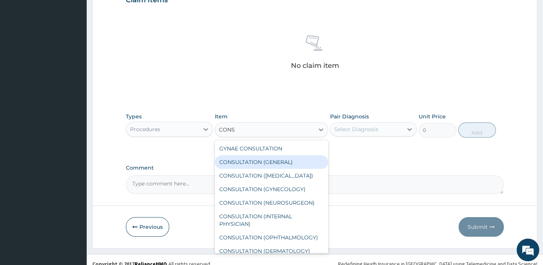
click at [300, 162] on div "CONSULTATION (GENERAL)" at bounding box center [271, 162] width 113 height 14
type input "3500"
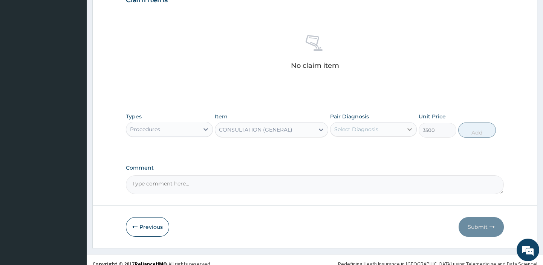
click at [403, 127] on div at bounding box center [410, 129] width 14 height 14
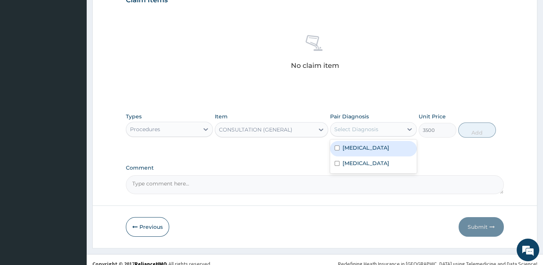
click at [354, 145] on label "[MEDICAL_DATA]" at bounding box center [366, 148] width 47 height 8
checkbox input "true"
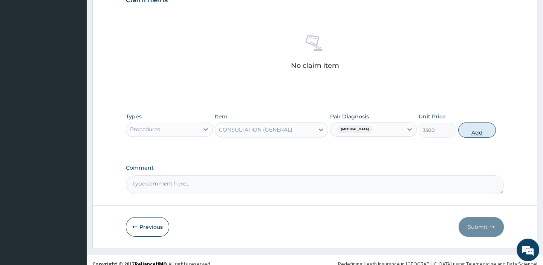
click at [473, 131] on button "Add" at bounding box center [477, 129] width 38 height 15
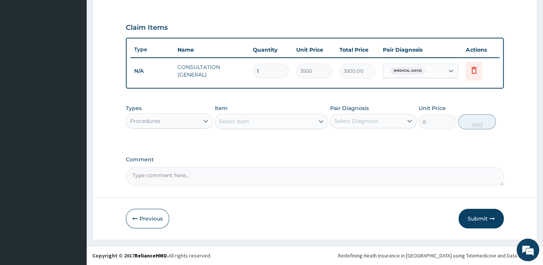
scroll to position [247, 0]
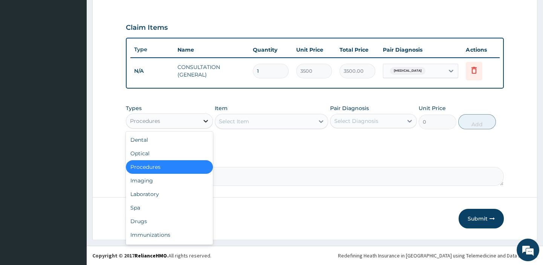
click at [207, 120] on icon at bounding box center [206, 121] width 5 height 3
click at [153, 193] on div "Laboratory" at bounding box center [169, 194] width 87 height 14
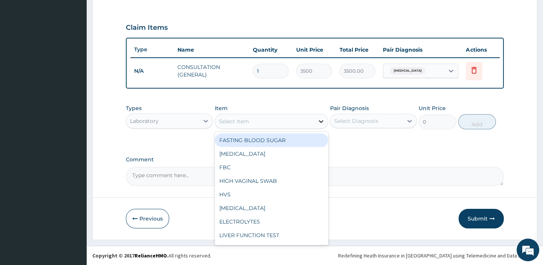
click at [321, 121] on icon at bounding box center [321, 122] width 8 height 8
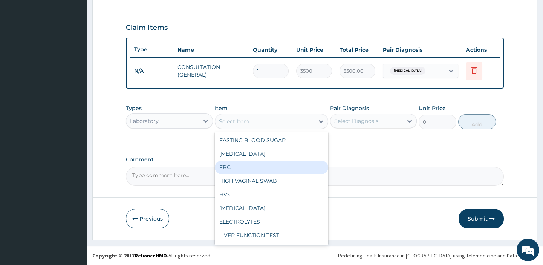
click at [228, 167] on div "FBC" at bounding box center [271, 168] width 113 height 14
type input "2500"
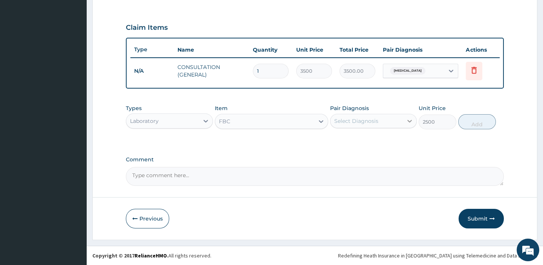
click at [404, 118] on div at bounding box center [410, 121] width 14 height 14
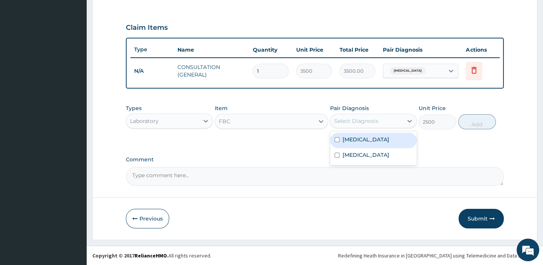
click at [358, 134] on div "[MEDICAL_DATA]" at bounding box center [373, 140] width 87 height 15
checkbox input "true"
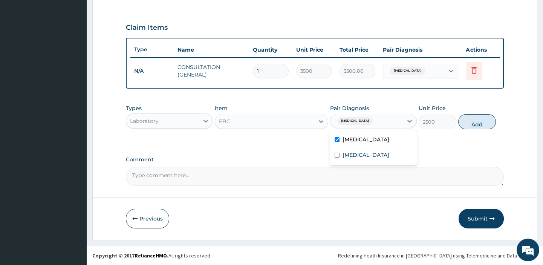
click at [478, 122] on button "Add" at bounding box center [477, 121] width 38 height 15
type input "0"
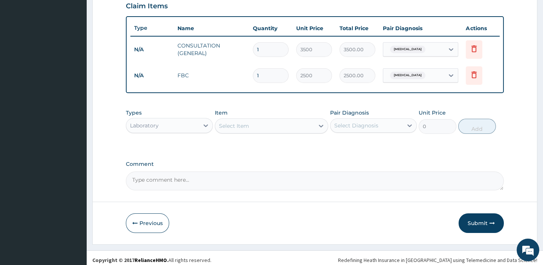
scroll to position [274, 0]
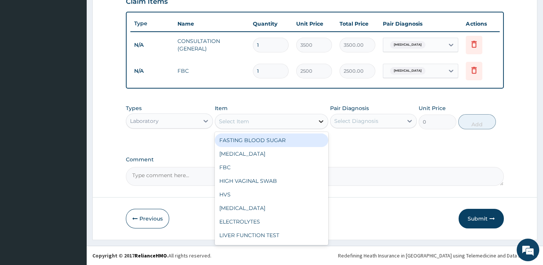
click at [318, 119] on icon at bounding box center [321, 122] width 8 height 8
type input "M"
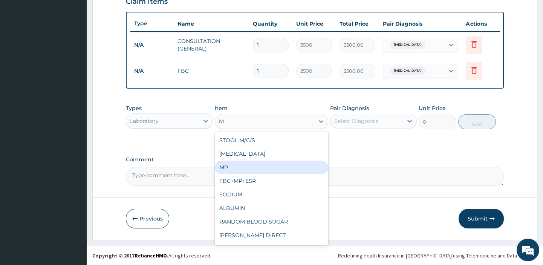
drag, startPoint x: 234, startPoint y: 169, endPoint x: 312, endPoint y: 147, distance: 80.8
click at [236, 170] on div "MP" at bounding box center [271, 168] width 113 height 14
type input "1000"
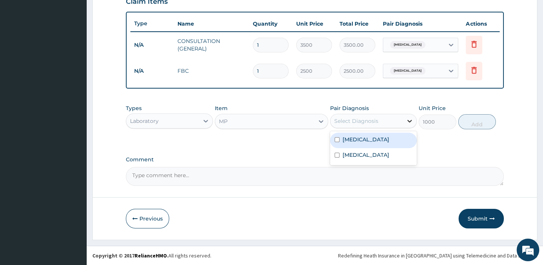
click at [409, 118] on icon at bounding box center [410, 121] width 8 height 8
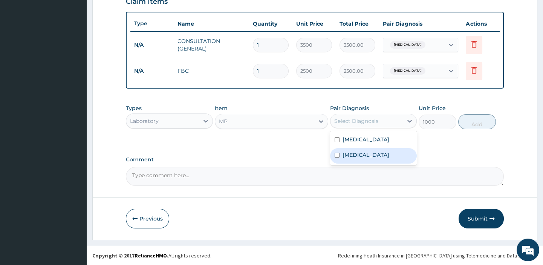
click at [355, 152] on label "Malaria" at bounding box center [366, 155] width 47 height 8
checkbox input "true"
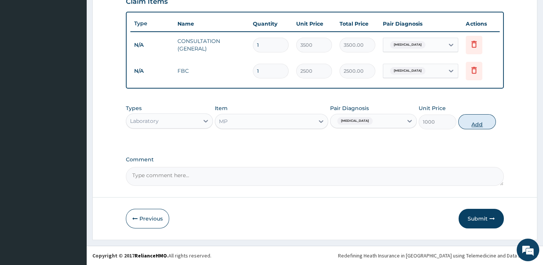
drag, startPoint x: 470, startPoint y: 124, endPoint x: 376, endPoint y: 121, distance: 93.9
click at [463, 125] on button "Add" at bounding box center [477, 121] width 38 height 15
type input "0"
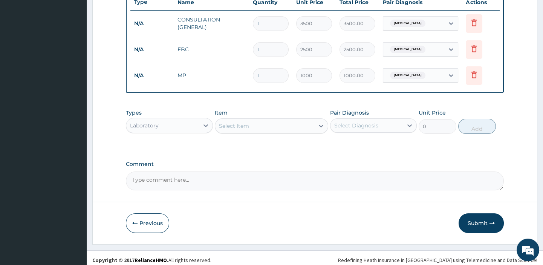
scroll to position [300, 0]
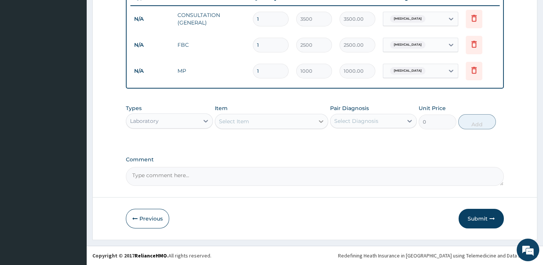
click at [323, 120] on icon at bounding box center [321, 122] width 8 height 8
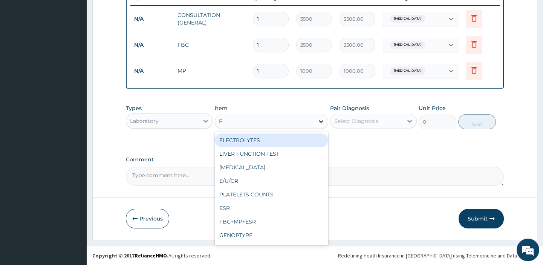
type input "ESR"
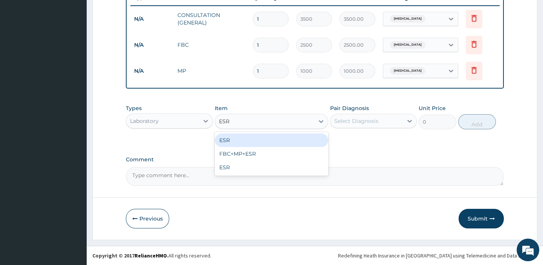
click at [245, 136] on div "ESR" at bounding box center [271, 140] width 113 height 14
type input "1500"
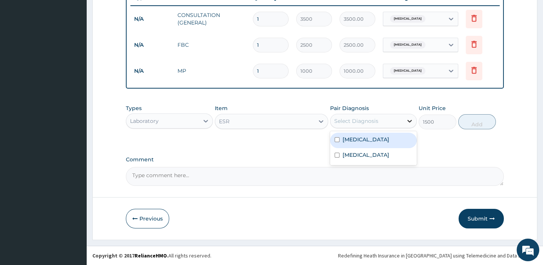
click at [409, 119] on icon at bounding box center [410, 121] width 8 height 8
click at [372, 139] on div "Sepsis" at bounding box center [373, 140] width 87 height 15
checkbox input "true"
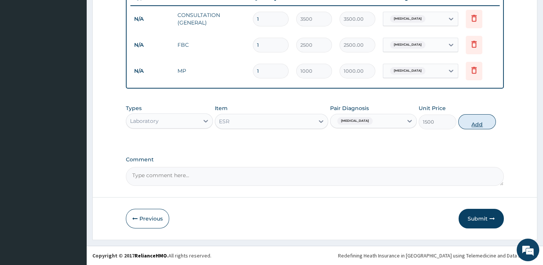
click at [478, 120] on button "Add" at bounding box center [477, 121] width 38 height 15
type input "0"
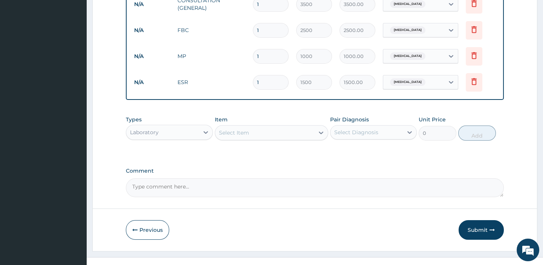
scroll to position [326, 0]
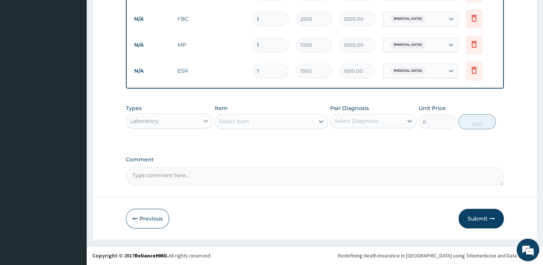
click at [211, 120] on div at bounding box center [206, 121] width 14 height 14
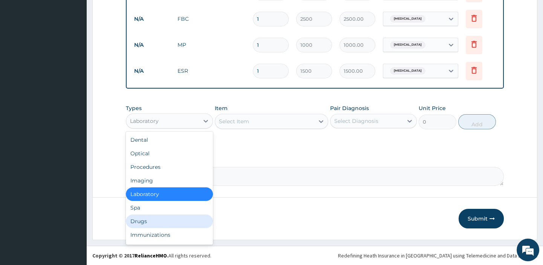
click at [149, 219] on div "Drugs" at bounding box center [169, 221] width 87 height 14
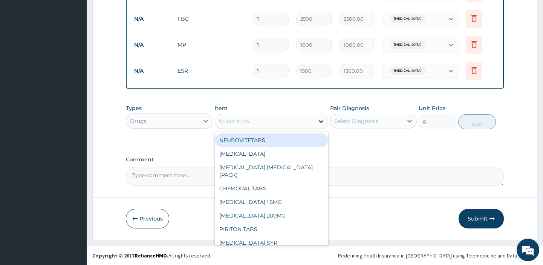
click at [319, 120] on icon at bounding box center [321, 122] width 8 height 8
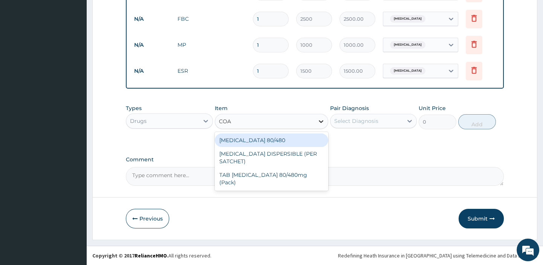
type input "COAR"
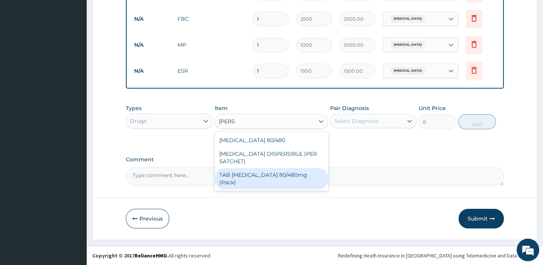
click at [283, 176] on div "TAB COARTEM 80/480mg (Pack)" at bounding box center [271, 178] width 113 height 21
type input "2500"
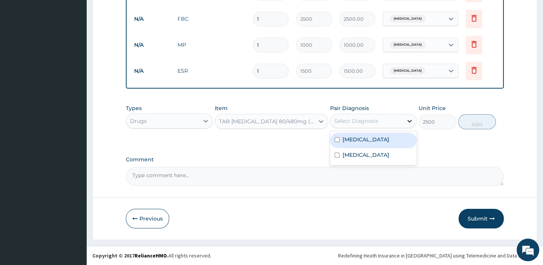
click at [408, 120] on icon at bounding box center [409, 121] width 5 height 3
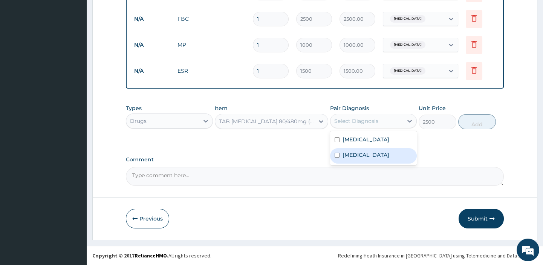
click at [352, 159] on div "Malaria" at bounding box center [373, 155] width 87 height 15
checkbox input "true"
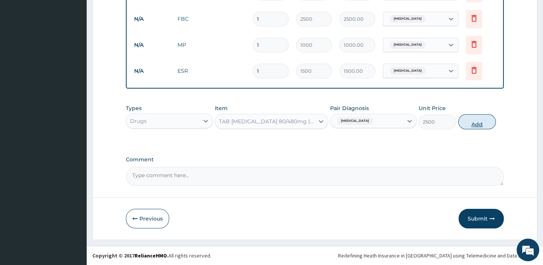
click at [481, 124] on button "Add" at bounding box center [477, 121] width 38 height 15
type input "0"
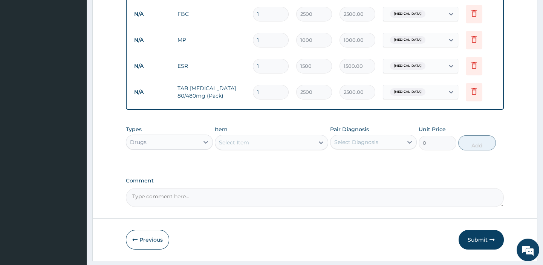
scroll to position [352, 0]
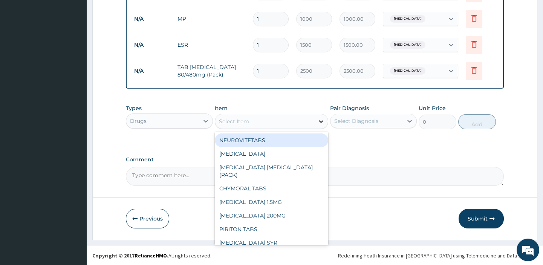
click at [314, 122] on div at bounding box center [321, 122] width 14 height 14
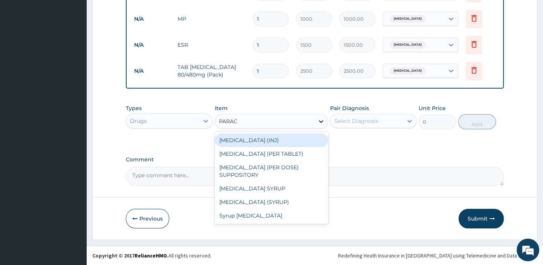
type input "PARACE"
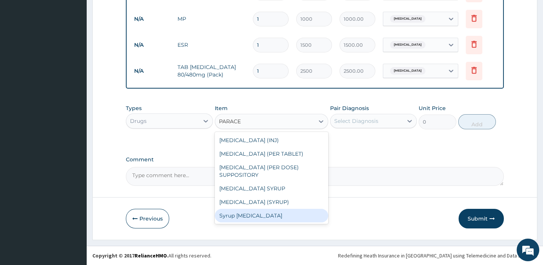
click at [266, 214] on div "Syrup [MEDICAL_DATA]" at bounding box center [271, 216] width 113 height 14
type input "1000"
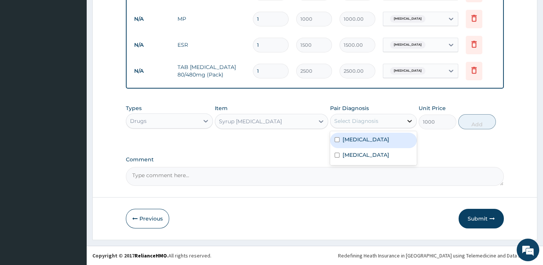
click at [410, 118] on icon at bounding box center [410, 121] width 8 height 8
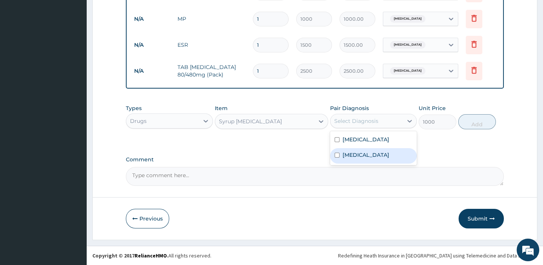
click at [365, 151] on div "[MEDICAL_DATA]" at bounding box center [373, 155] width 87 height 15
checkbox input "true"
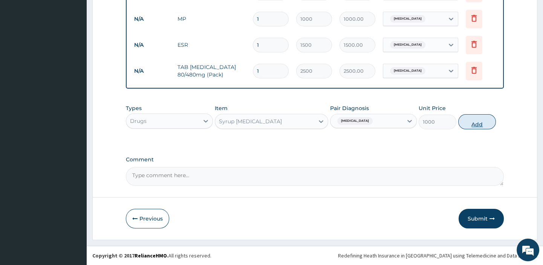
click at [480, 120] on button "Add" at bounding box center [477, 121] width 38 height 15
type input "0"
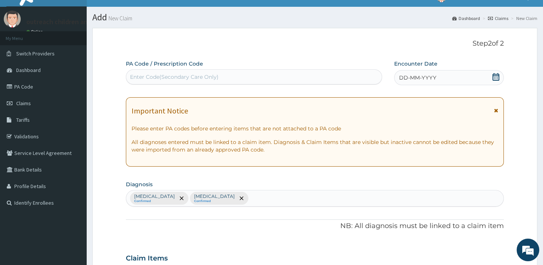
scroll to position [9, 0]
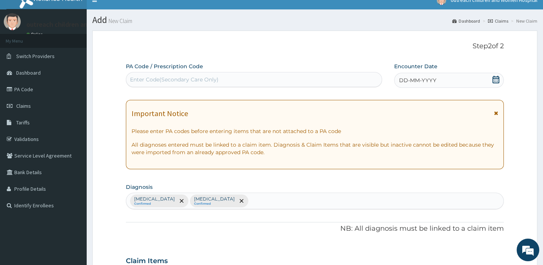
click at [498, 79] on icon at bounding box center [496, 80] width 8 height 8
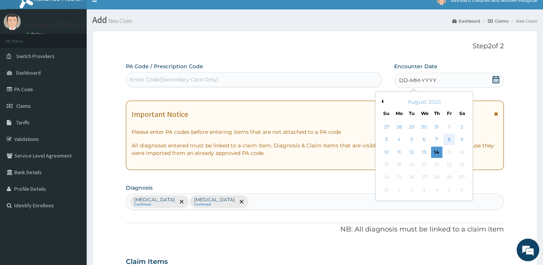
click at [451, 139] on div "8" at bounding box center [449, 139] width 11 height 11
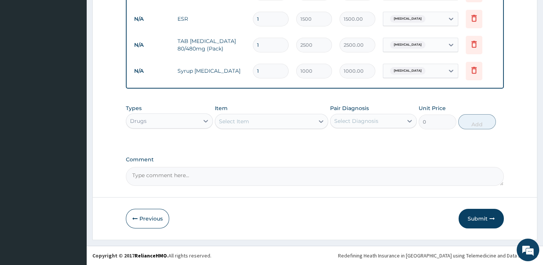
scroll to position [378, 0]
click at [477, 218] on button "Submit" at bounding box center [481, 219] width 45 height 20
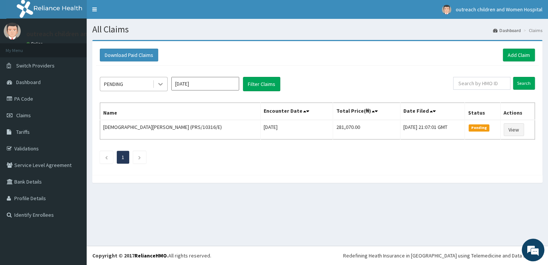
click at [158, 81] on icon at bounding box center [161, 84] width 8 height 8
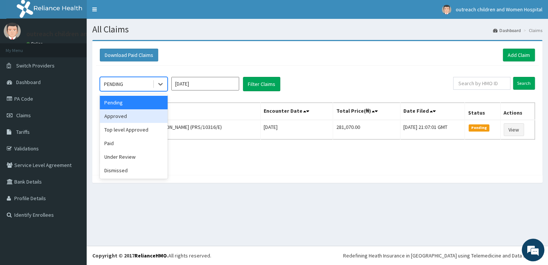
click at [121, 116] on div "Approved" at bounding box center [134, 116] width 68 height 14
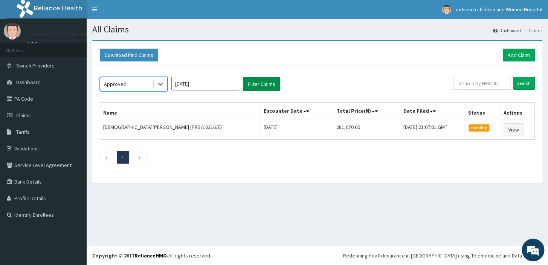
click at [263, 83] on button "Filter Claims" at bounding box center [261, 84] width 37 height 14
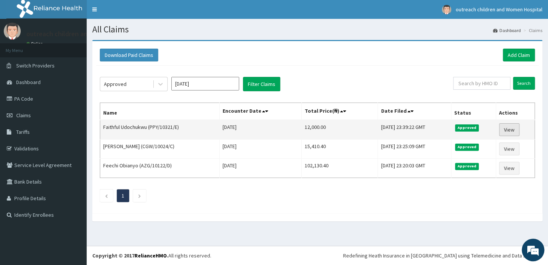
click at [516, 130] on link "View" at bounding box center [509, 129] width 20 height 13
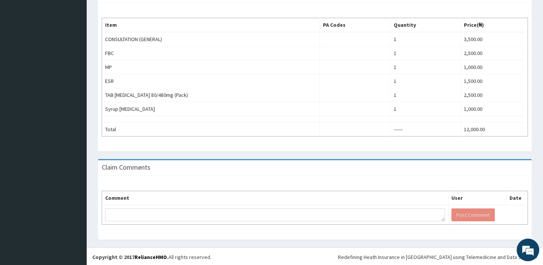
scroll to position [201, 0]
